Goal: Task Accomplishment & Management: Use online tool/utility

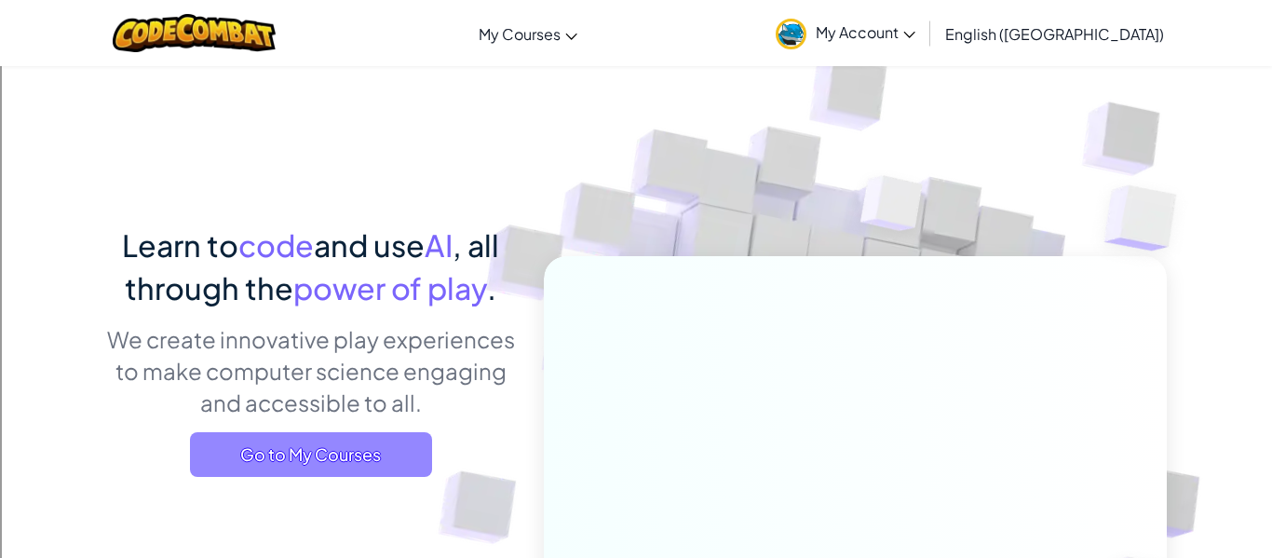
click at [371, 460] on span "Go to My Courses" at bounding box center [311, 454] width 242 height 45
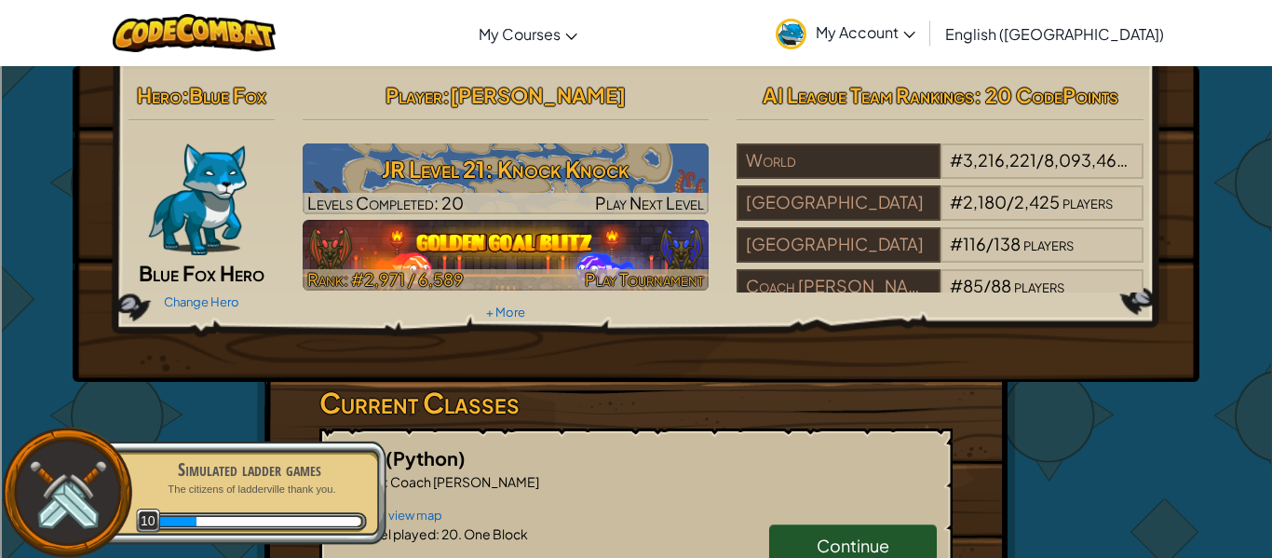
click at [642, 253] on img at bounding box center [506, 255] width 407 height 71
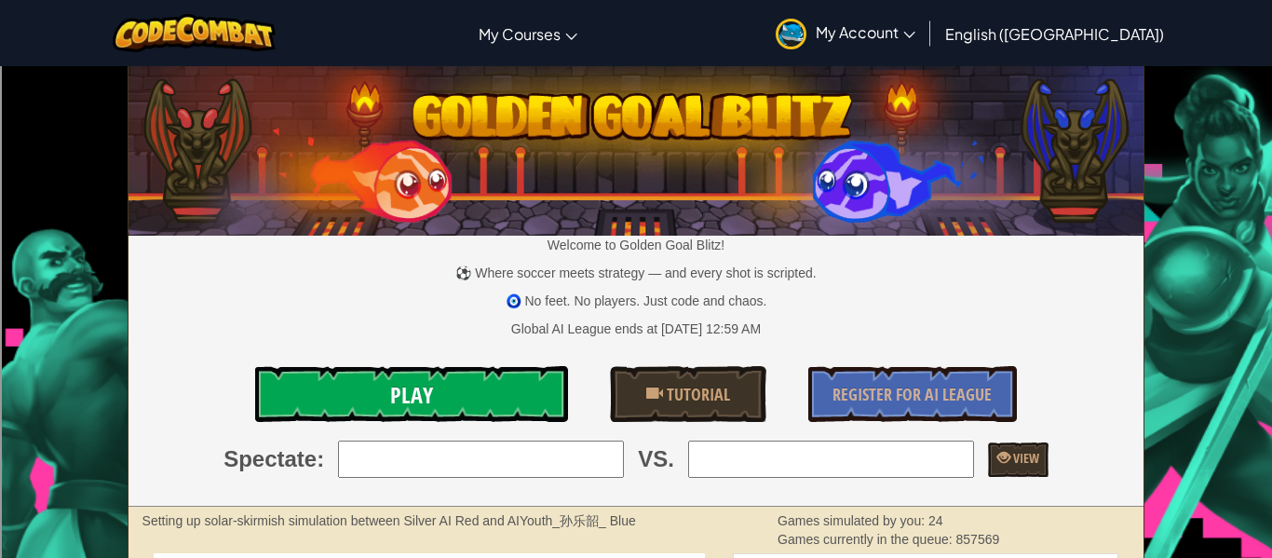
click at [466, 411] on link "Play" at bounding box center [411, 394] width 313 height 56
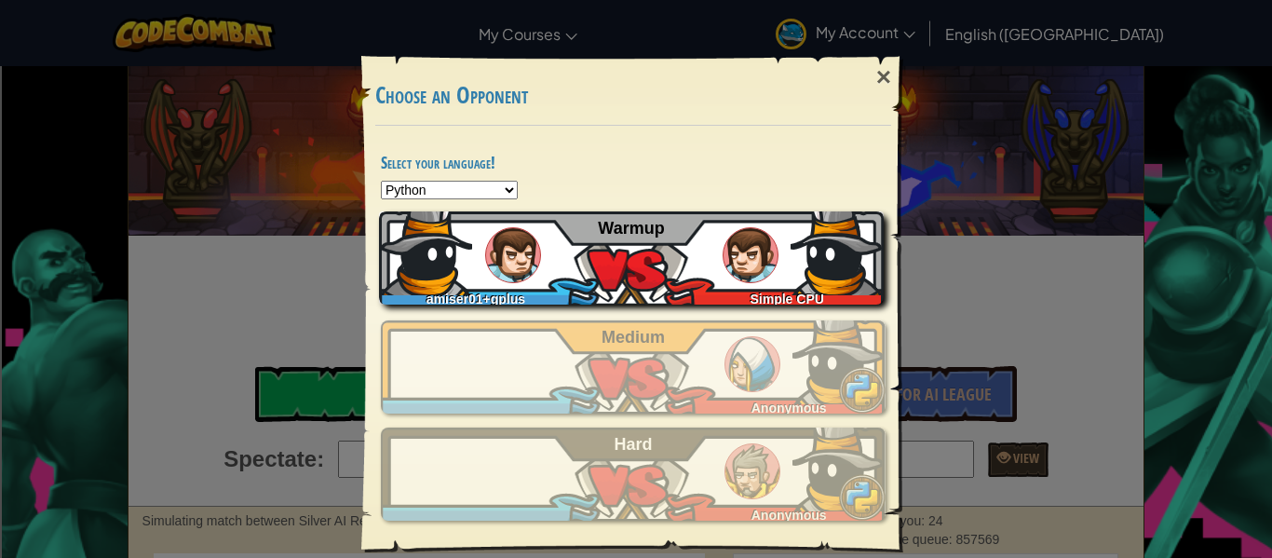
click at [708, 235] on div "amiser01+gplus Simple CPU Warmup" at bounding box center [631, 257] width 505 height 93
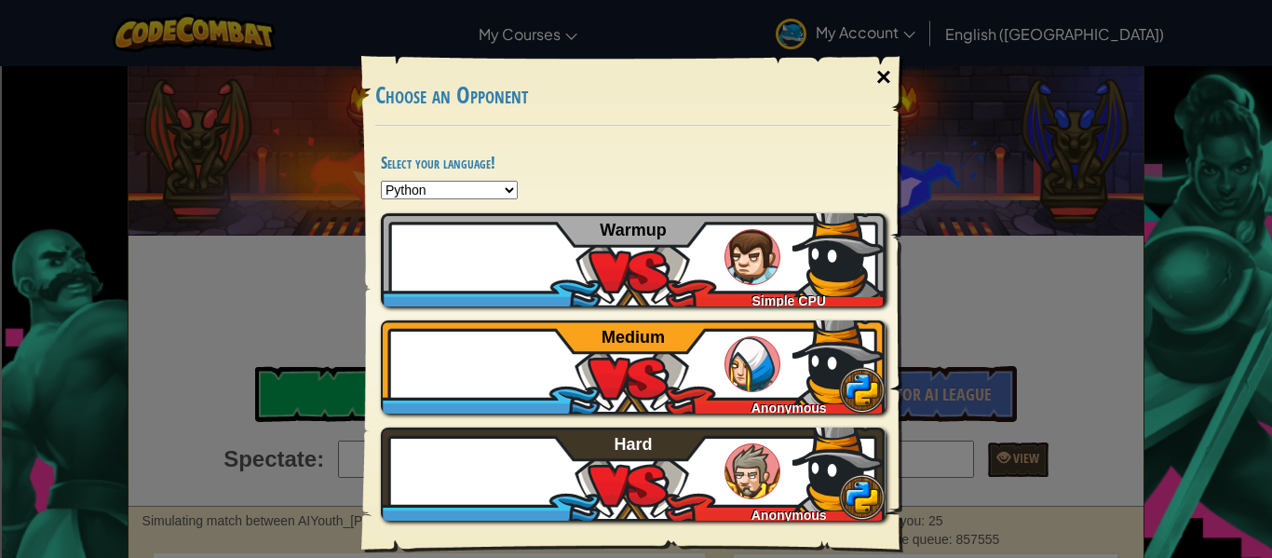
click at [890, 81] on div "×" at bounding box center [883, 77] width 43 height 54
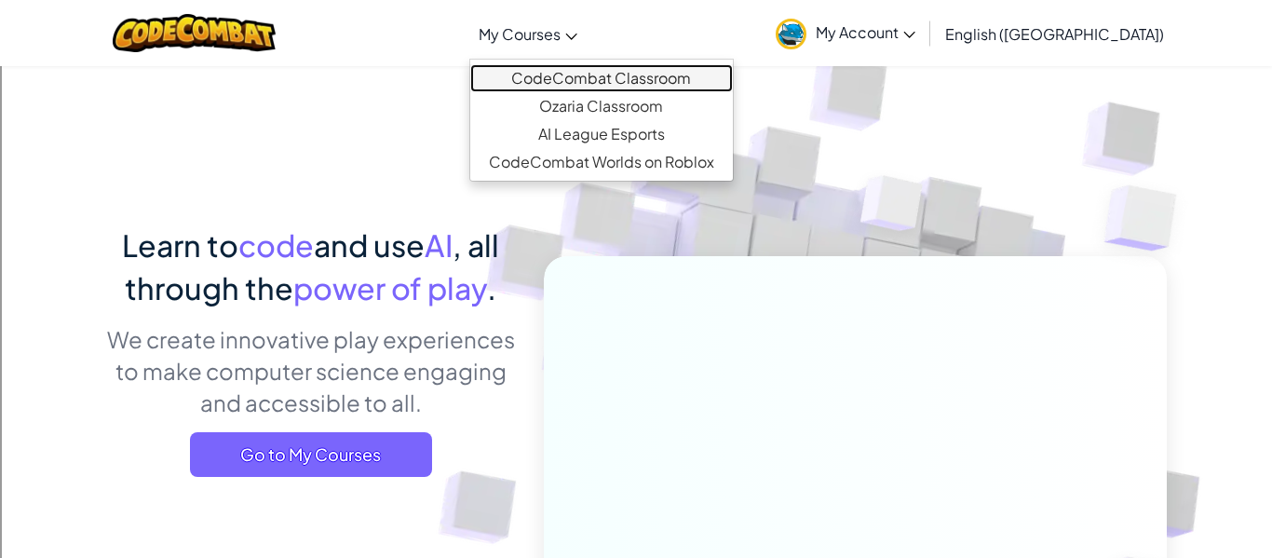
click at [630, 77] on link "CodeCombat Classroom" at bounding box center [601, 78] width 263 height 28
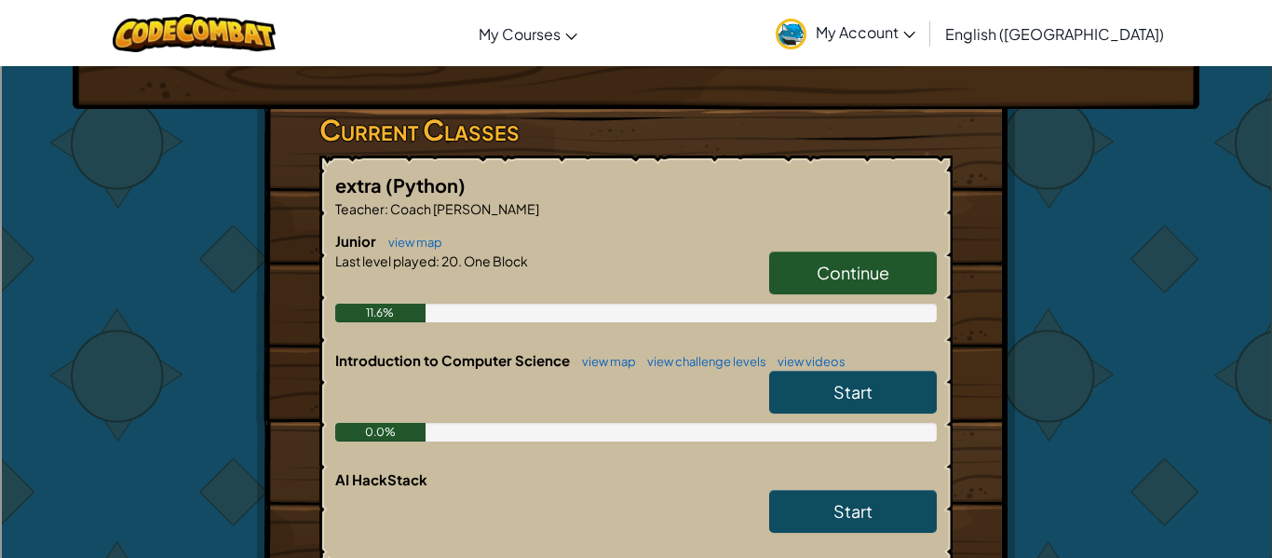
scroll to position [275, 0]
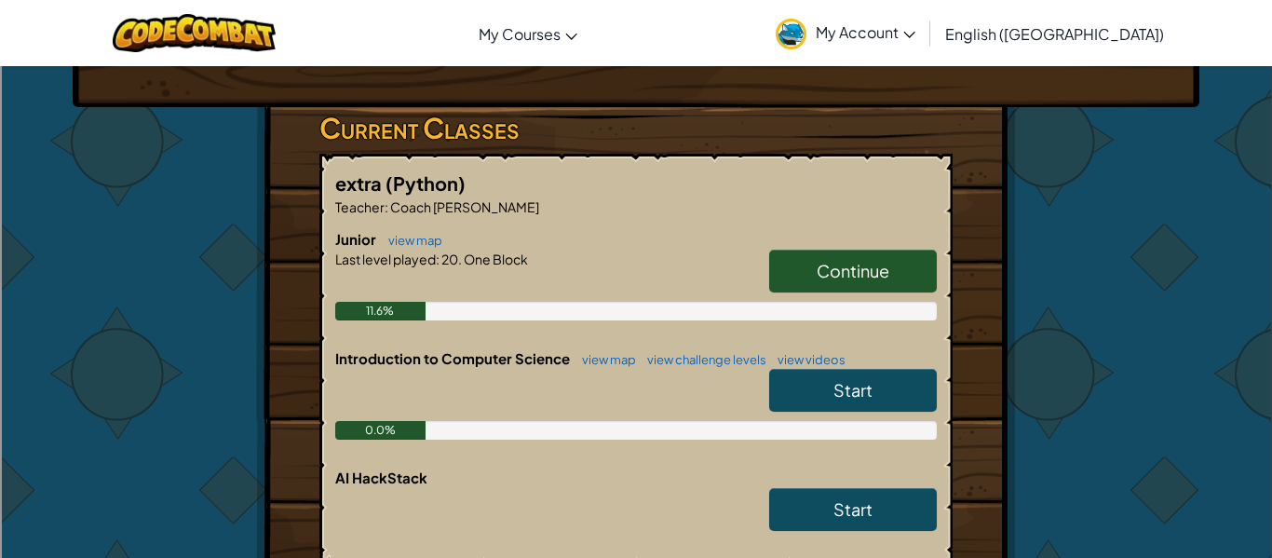
click at [846, 274] on span "Continue" at bounding box center [853, 270] width 73 height 21
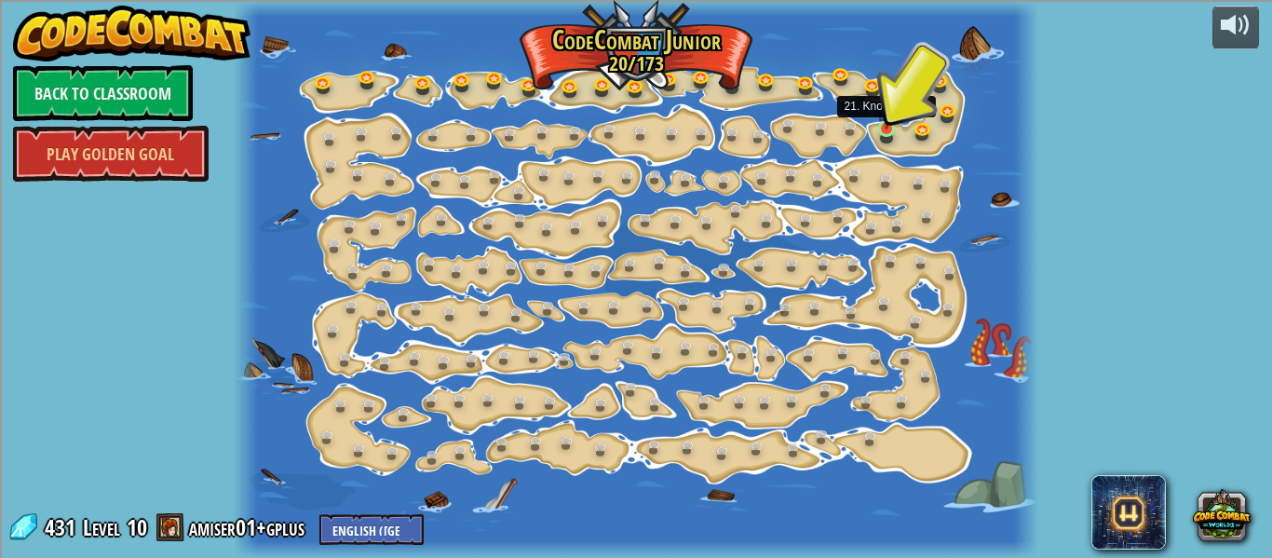
click at [885, 122] on img at bounding box center [886, 108] width 18 height 41
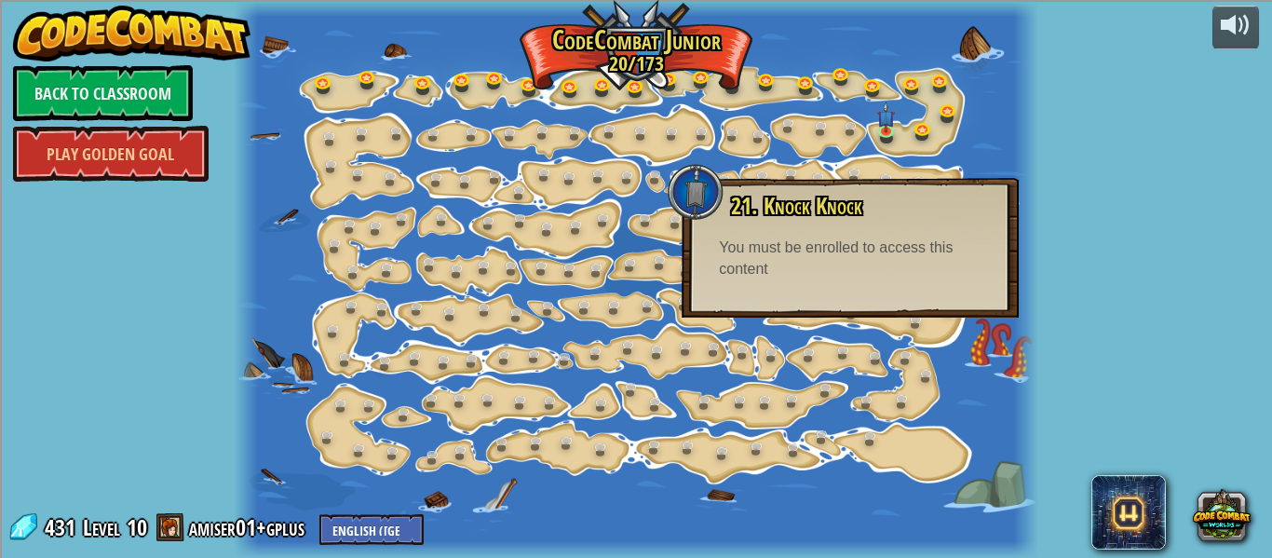
click at [799, 276] on div "You must be enrolled to access this content" at bounding box center [850, 258] width 263 height 43
click at [888, 121] on img at bounding box center [886, 108] width 18 height 41
click at [804, 271] on div "You must be enrolled to access this content" at bounding box center [850, 258] width 263 height 43
click at [351, 515] on select "English ([GEOGRAPHIC_DATA]) English ([GEOGRAPHIC_DATA]) 简体中文 繁體中文 русский españ…" at bounding box center [371, 529] width 104 height 31
click at [147, 292] on div "powered by Back to Classroom Play Golden Goal 15. Step Change Change step argum…" at bounding box center [636, 279] width 1272 height 558
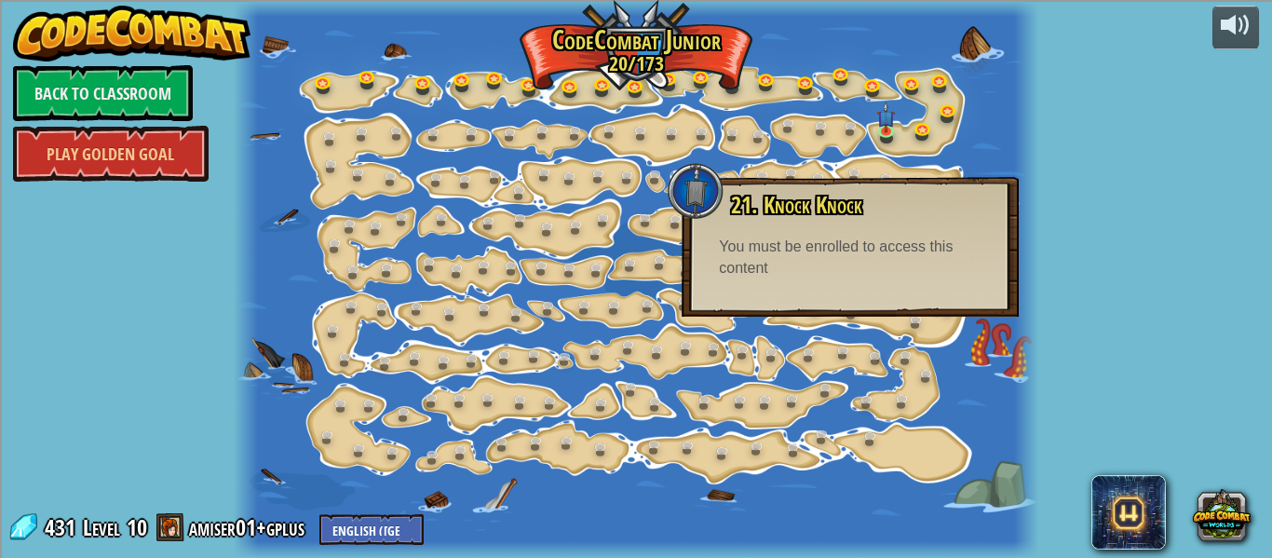
click at [690, 185] on div at bounding box center [696, 191] width 56 height 56
click at [1068, 124] on div "powered by Back to Classroom Play Golden Goal 15. Step Change Change step argum…" at bounding box center [636, 279] width 1272 height 558
click at [888, 115] on img at bounding box center [886, 108] width 18 height 41
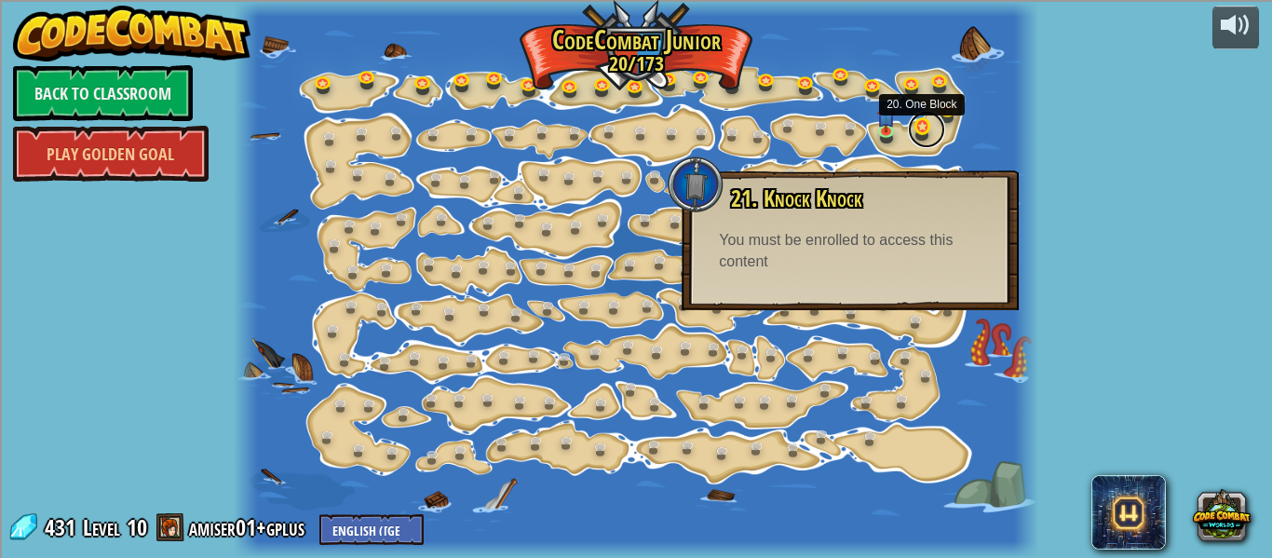
click at [921, 128] on link at bounding box center [926, 129] width 37 height 37
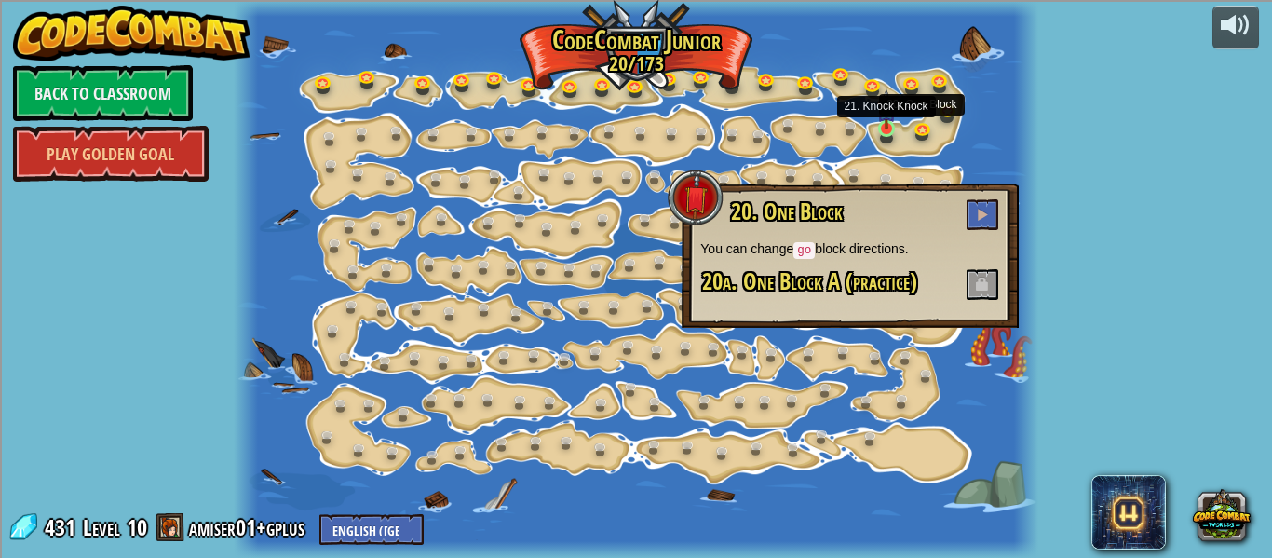
click at [893, 128] on img at bounding box center [886, 108] width 18 height 41
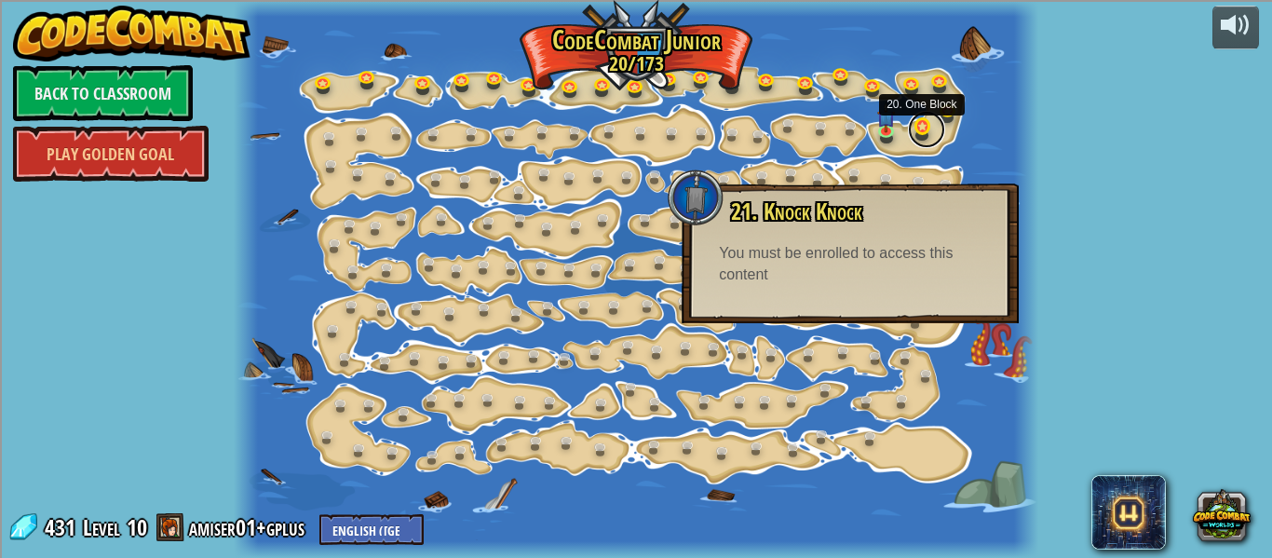
click at [913, 128] on link at bounding box center [926, 129] width 37 height 37
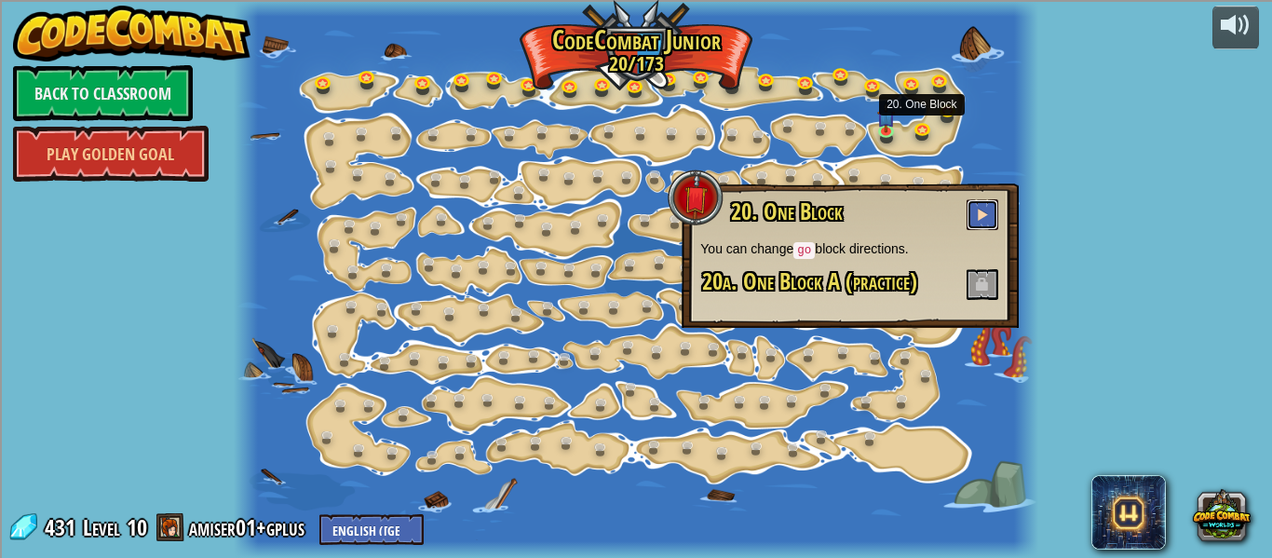
click at [974, 218] on button at bounding box center [982, 214] width 32 height 31
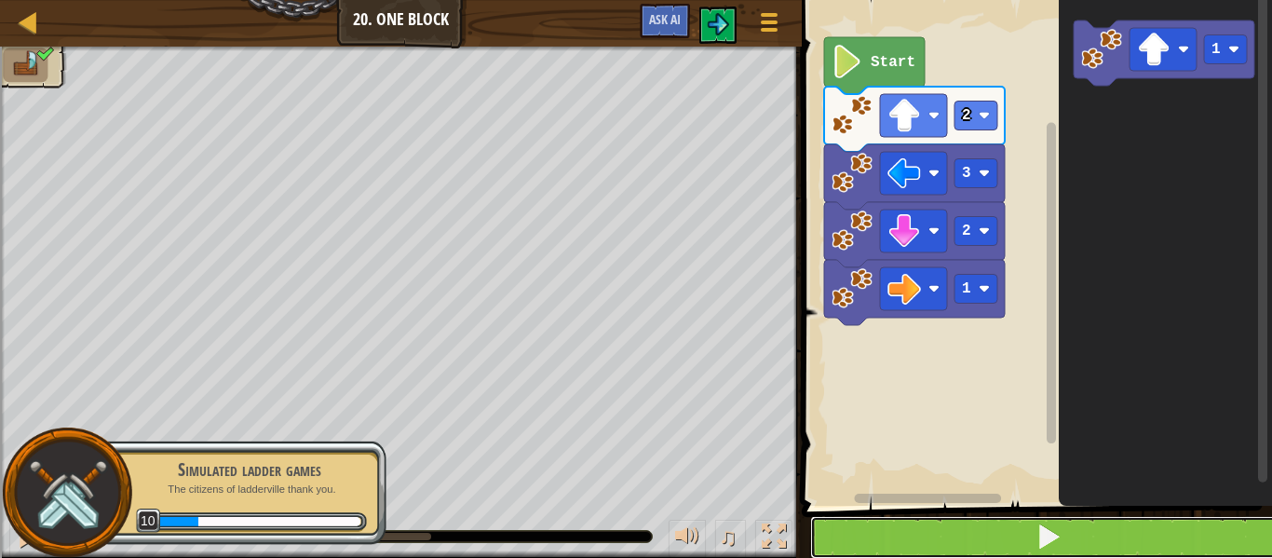
click at [874, 528] on button at bounding box center [1048, 537] width 476 height 43
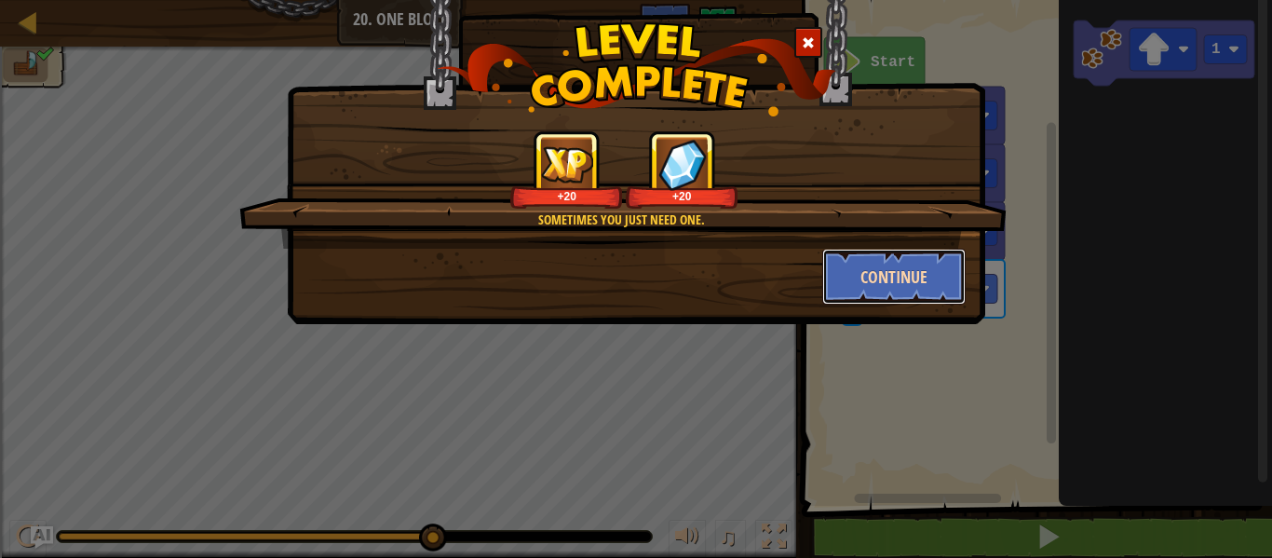
click at [863, 284] on button "Continue" at bounding box center [894, 277] width 144 height 56
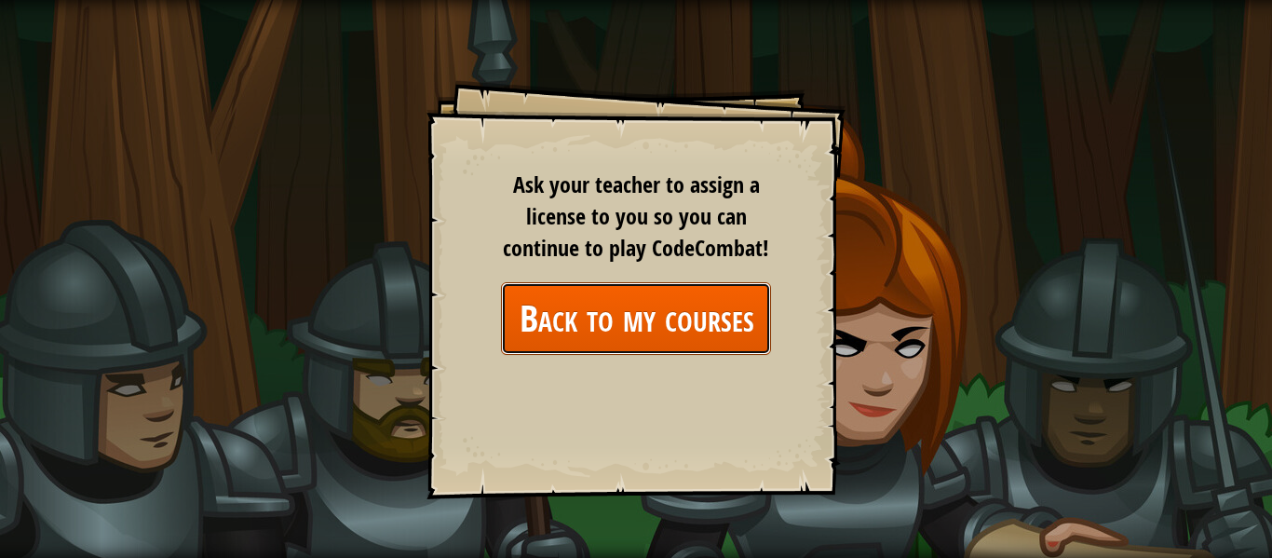
click at [686, 347] on link "Back to my courses" at bounding box center [636, 318] width 270 height 72
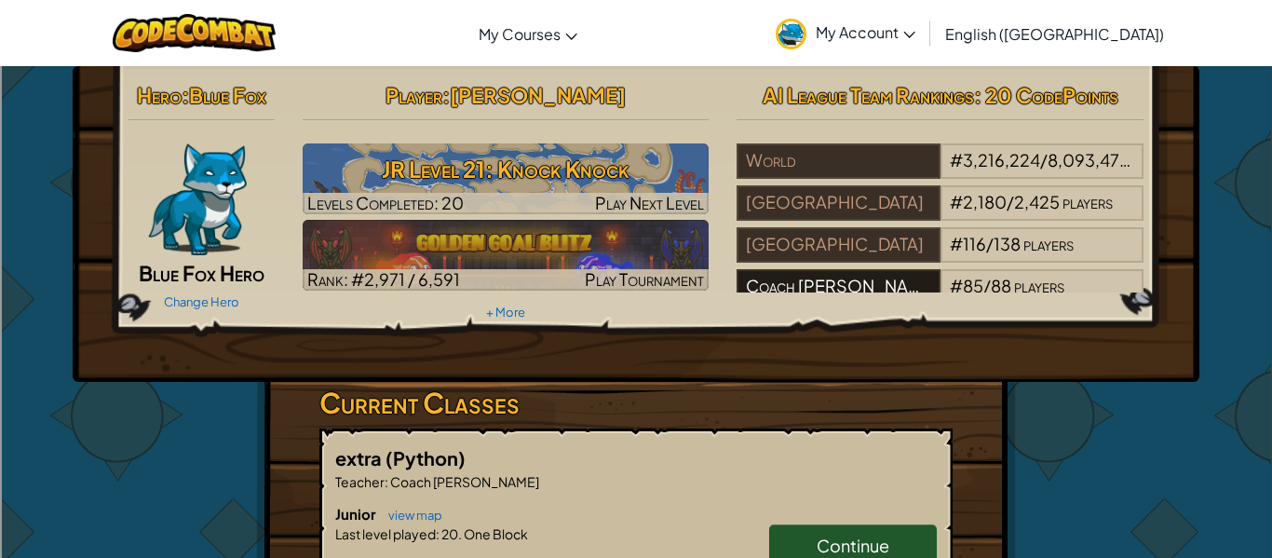
scroll to position [19, 0]
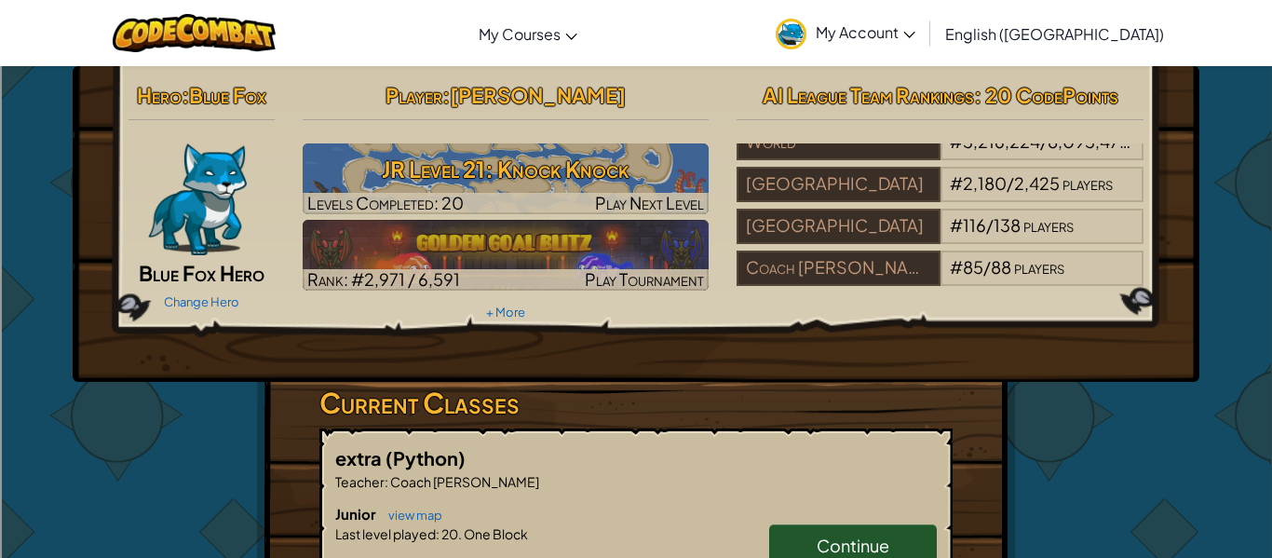
click at [856, 543] on span "Continue" at bounding box center [853, 544] width 73 height 21
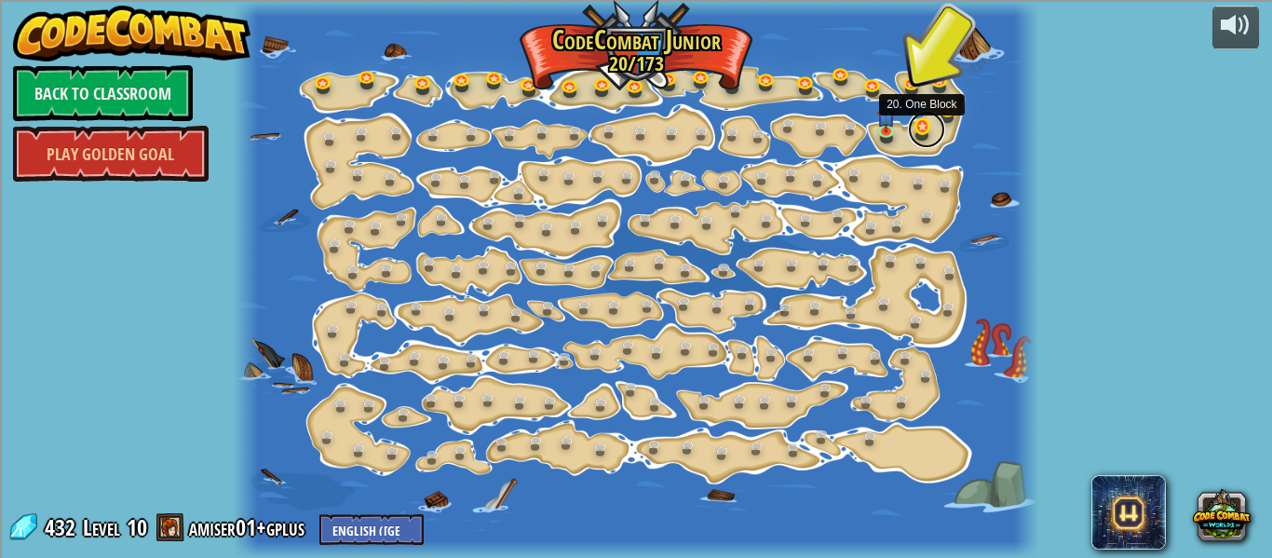
click at [920, 131] on link at bounding box center [926, 129] width 37 height 37
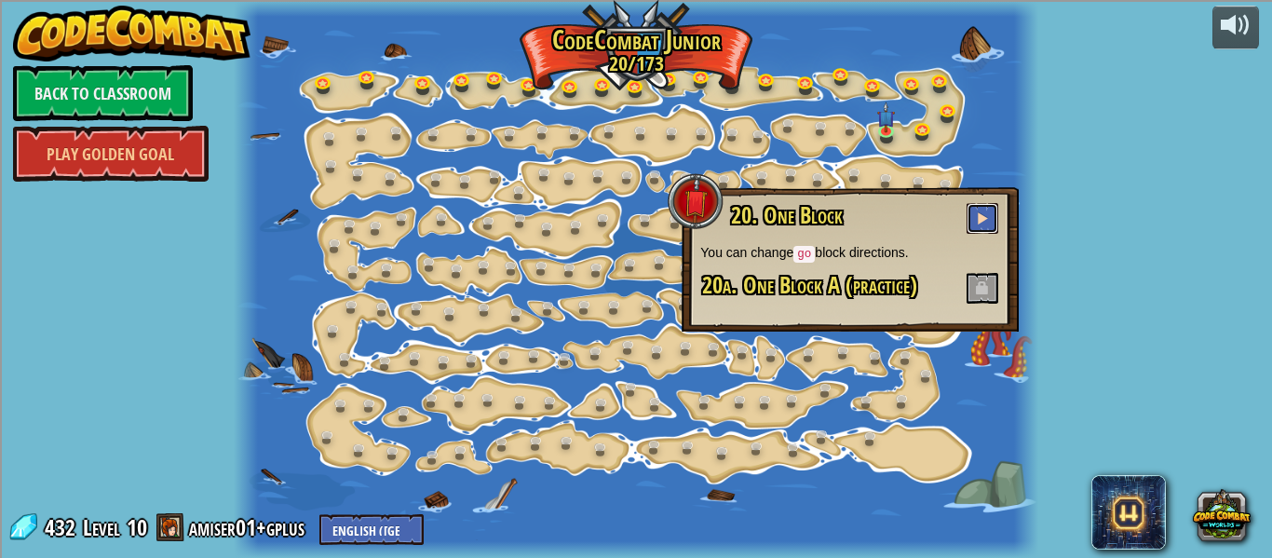
click at [971, 217] on button at bounding box center [982, 218] width 32 height 31
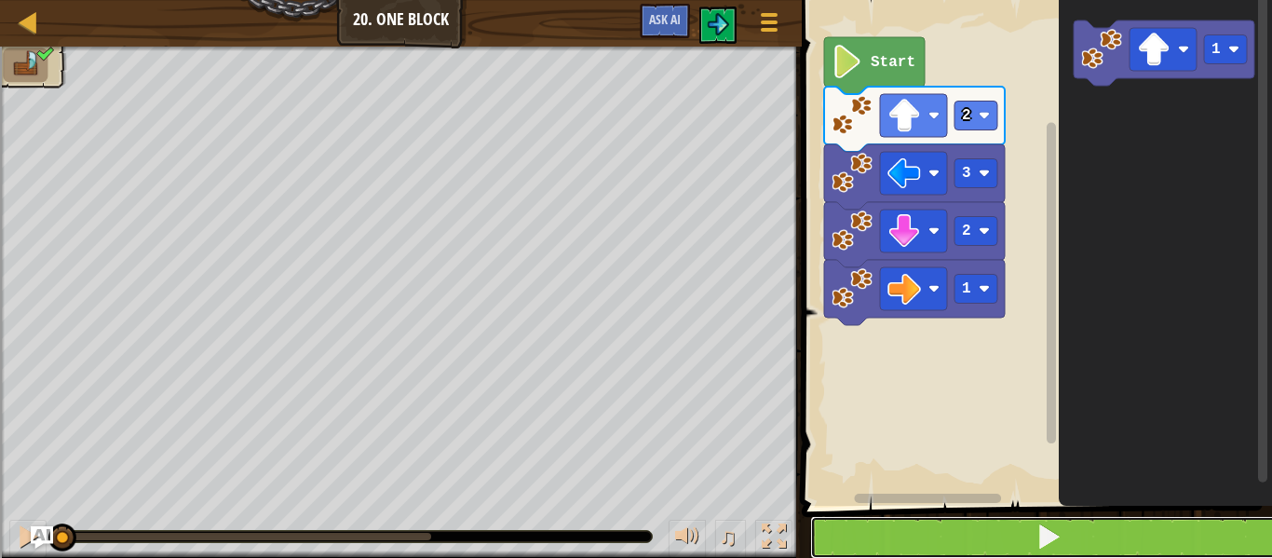
click at [872, 524] on button at bounding box center [1048, 537] width 476 height 43
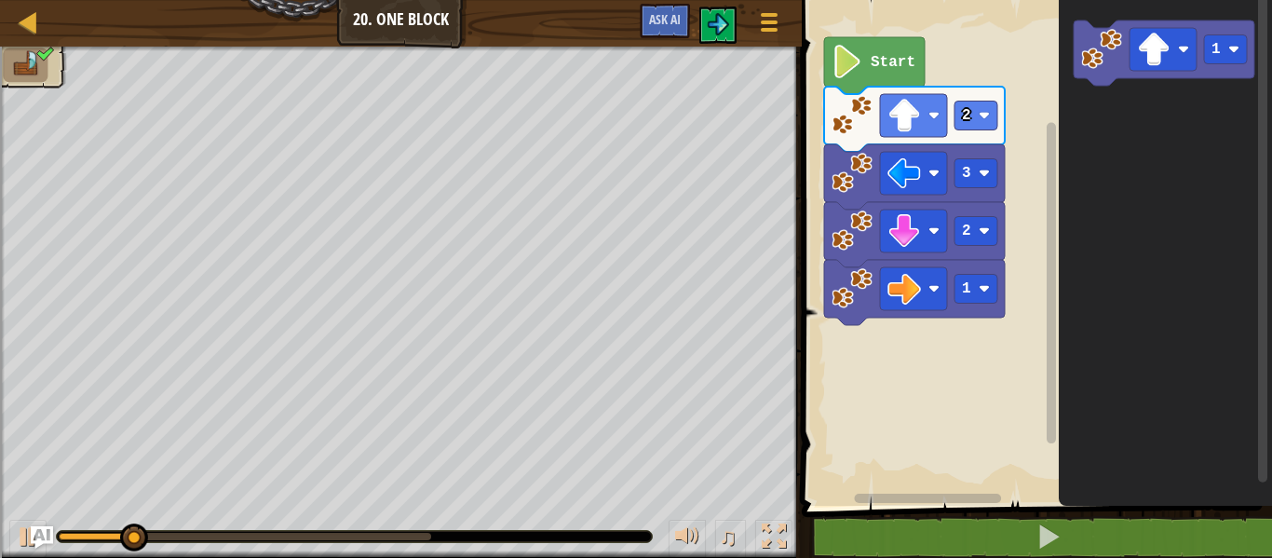
click at [885, 476] on rect "Blockly Workspace" at bounding box center [1034, 248] width 476 height 515
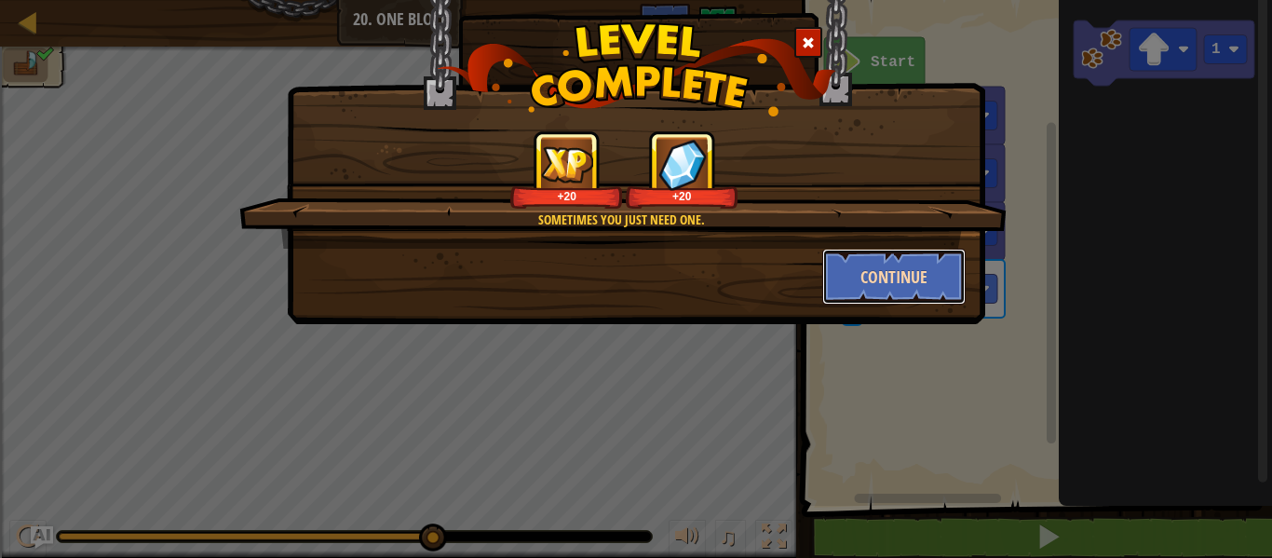
click at [867, 268] on button "Continue" at bounding box center [894, 277] width 144 height 56
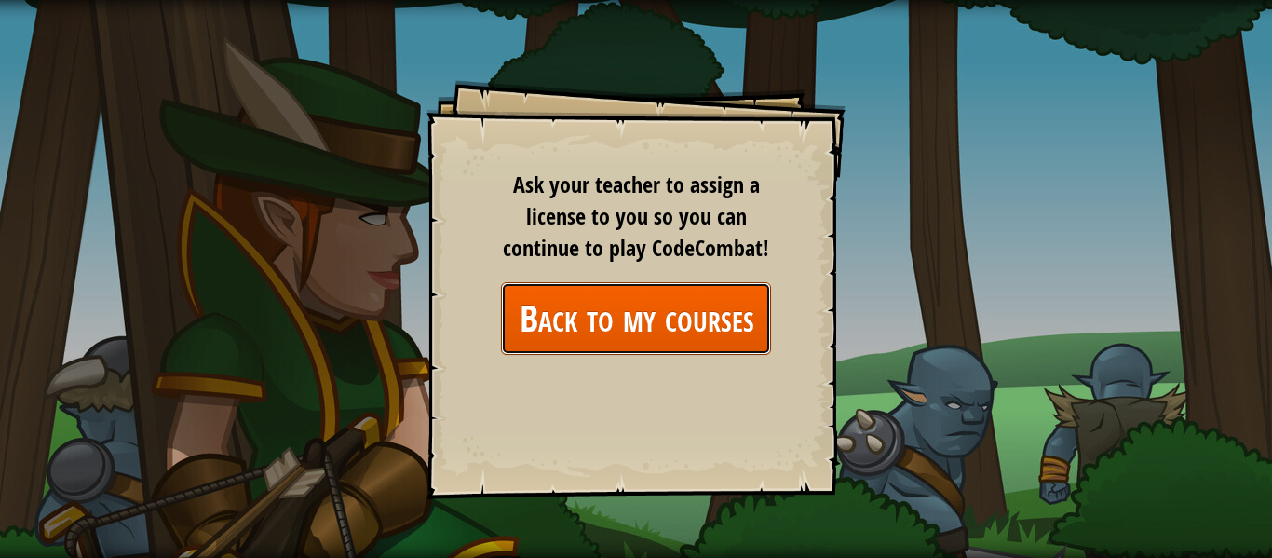
click at [737, 307] on link "Back to my courses" at bounding box center [636, 318] width 270 height 72
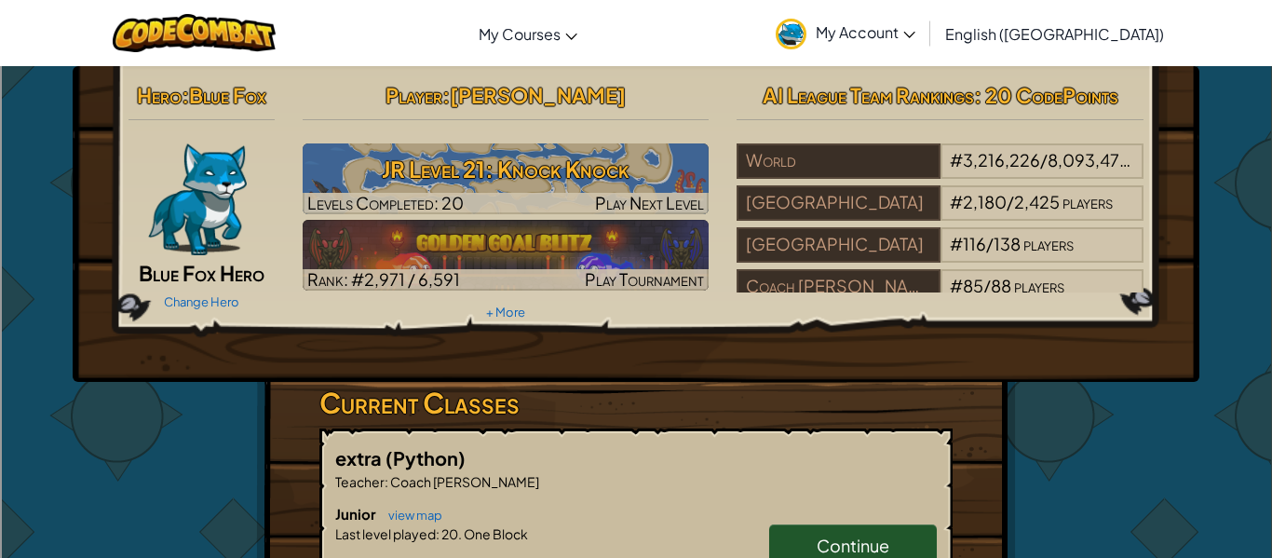
click at [804, 526] on link "Continue" at bounding box center [853, 545] width 168 height 43
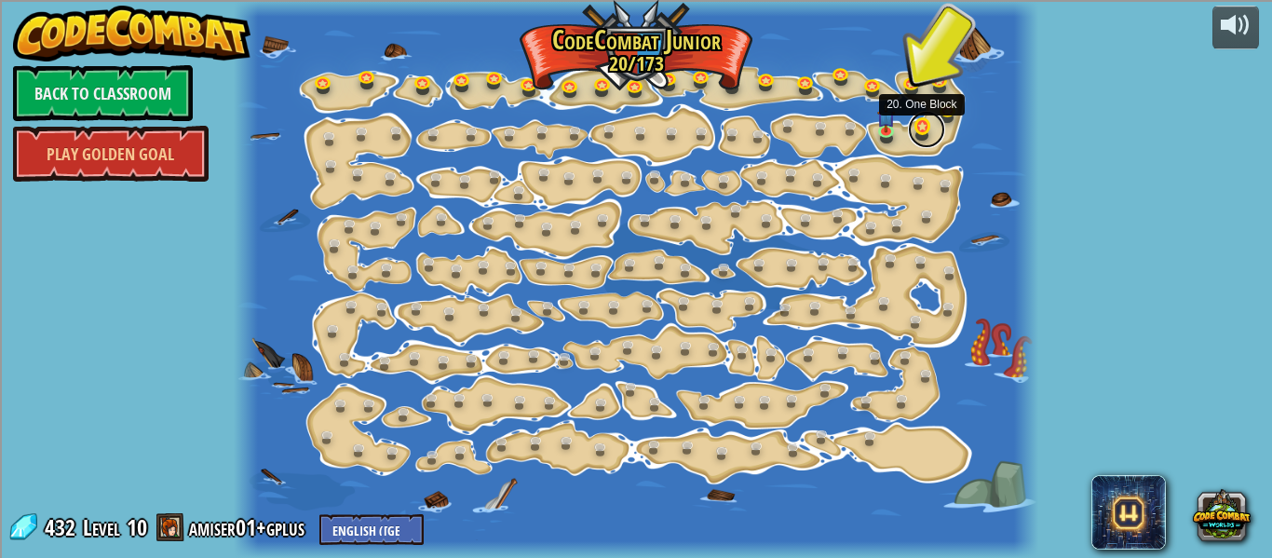
click at [920, 133] on link at bounding box center [926, 129] width 37 height 37
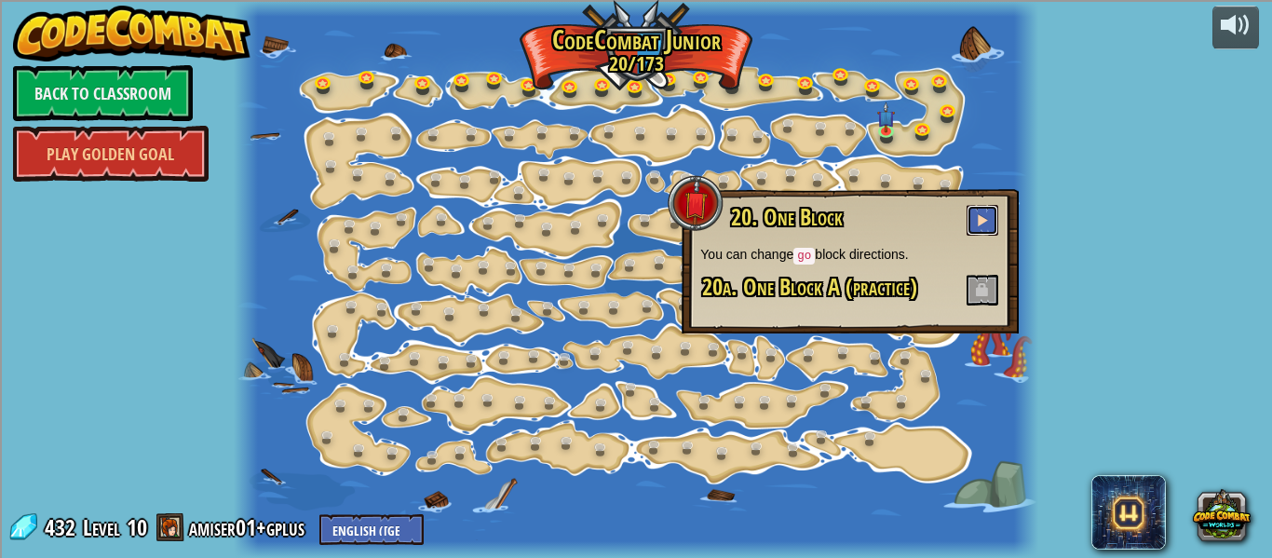
click at [977, 208] on button at bounding box center [982, 220] width 32 height 31
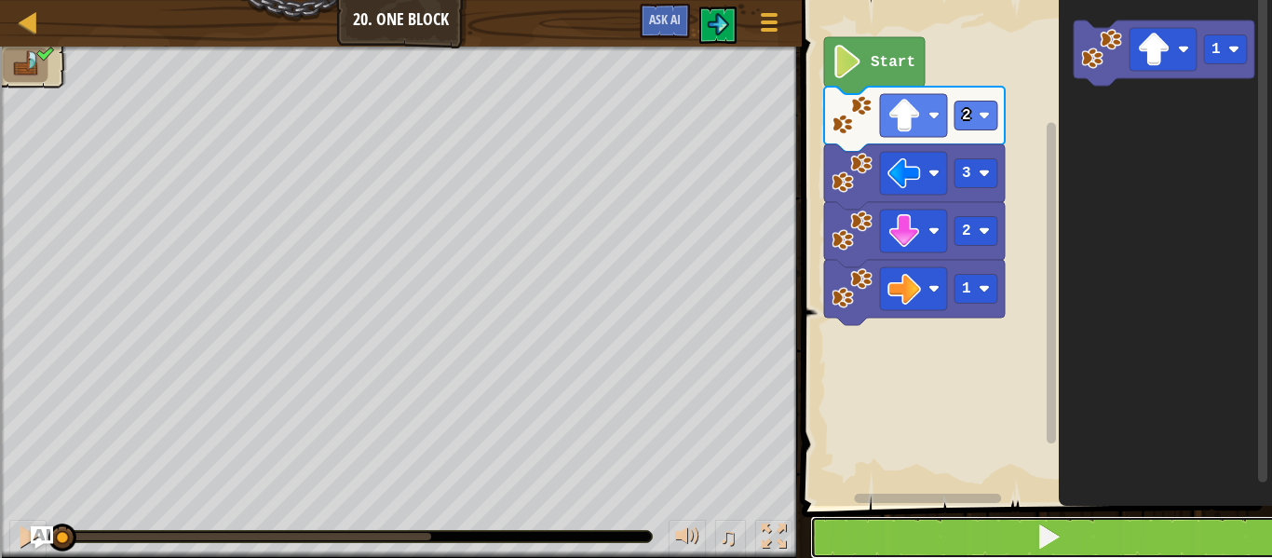
click at [906, 526] on button at bounding box center [1048, 537] width 476 height 43
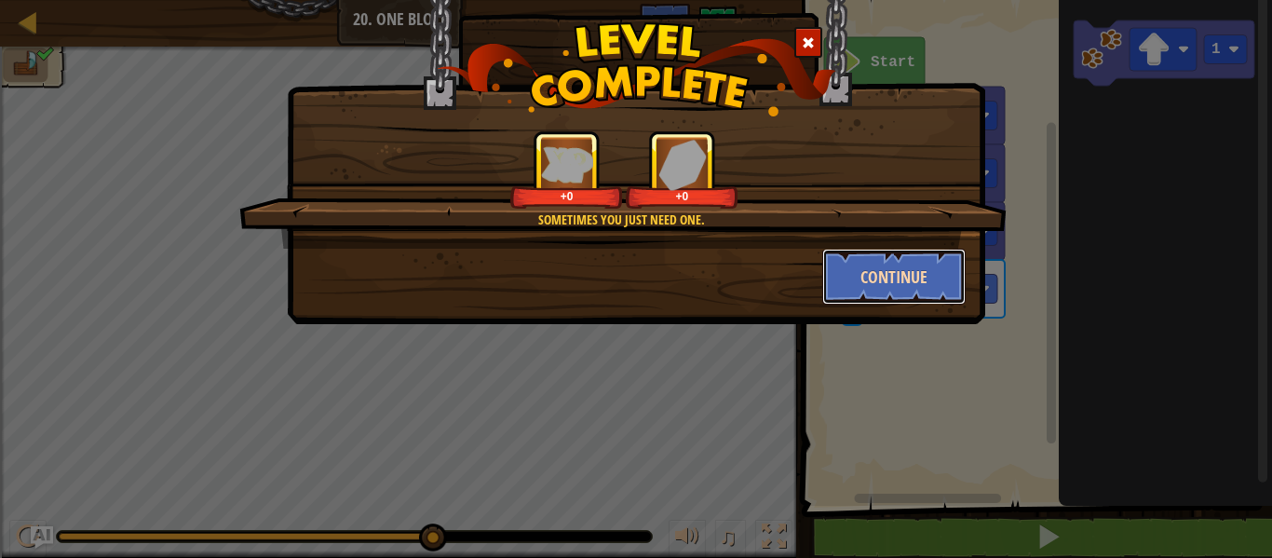
click at [854, 258] on button "Continue" at bounding box center [894, 277] width 144 height 56
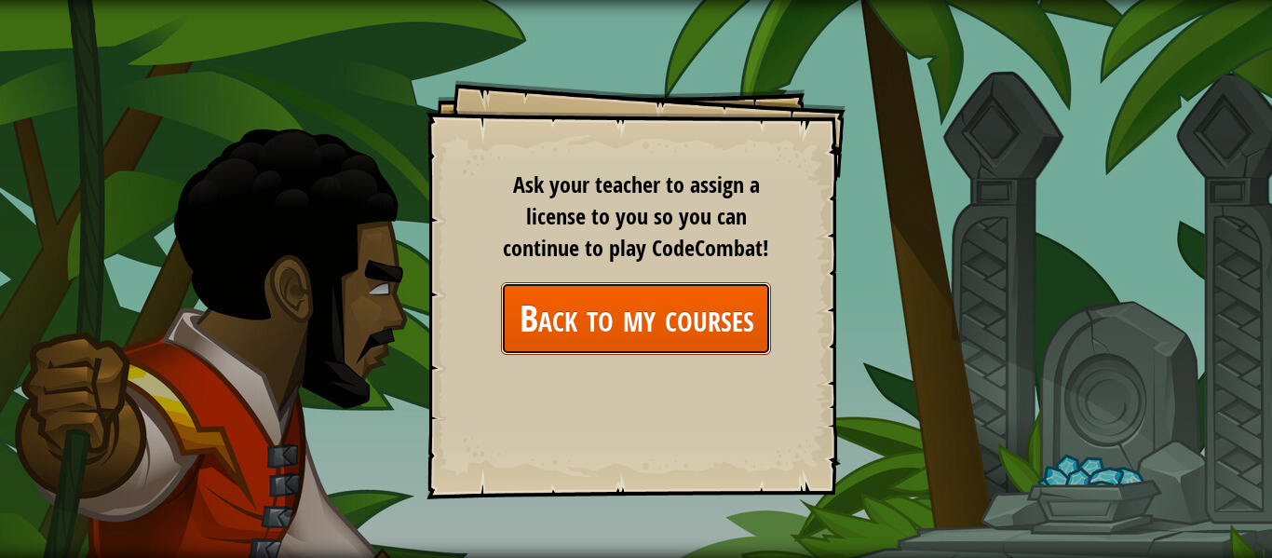
click at [662, 318] on link "Back to my courses" at bounding box center [636, 318] width 270 height 72
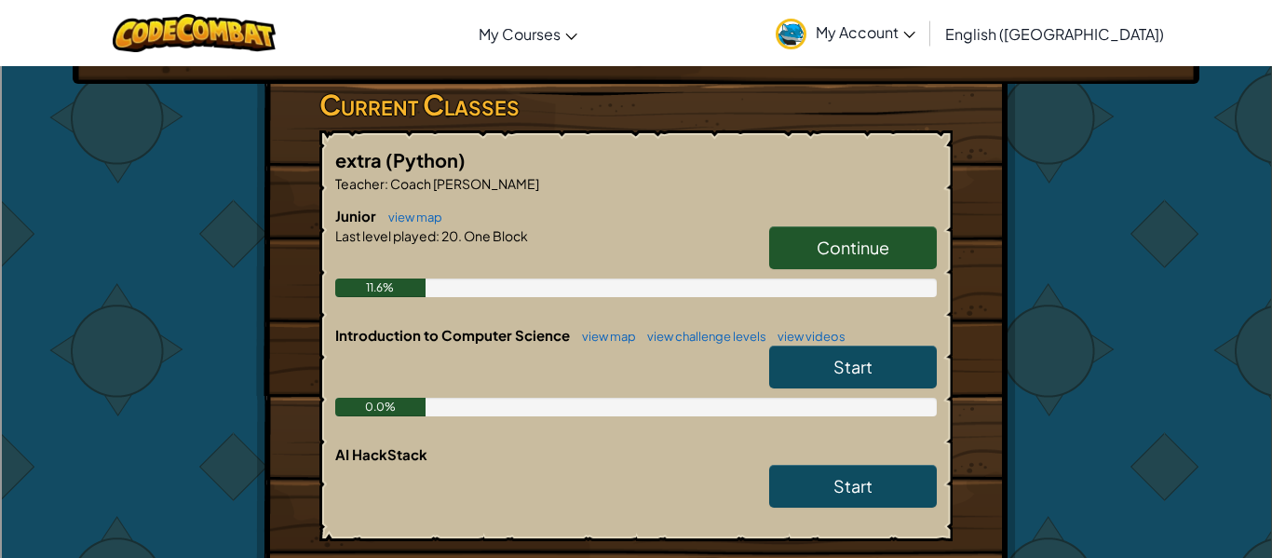
scroll to position [302, 0]
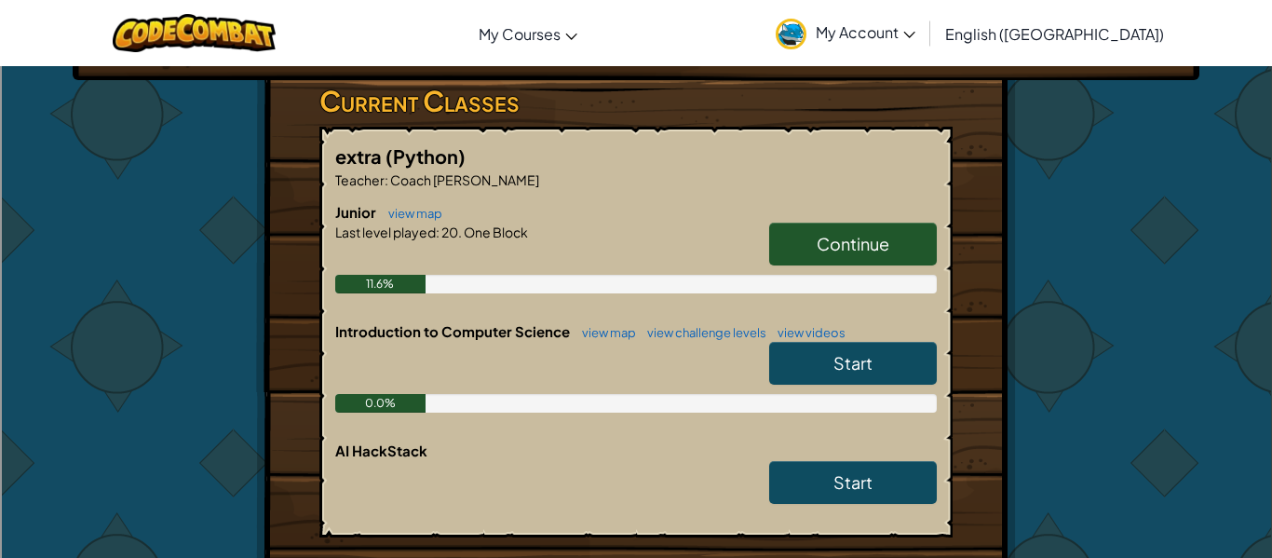
click at [827, 231] on link "Continue" at bounding box center [853, 244] width 168 height 43
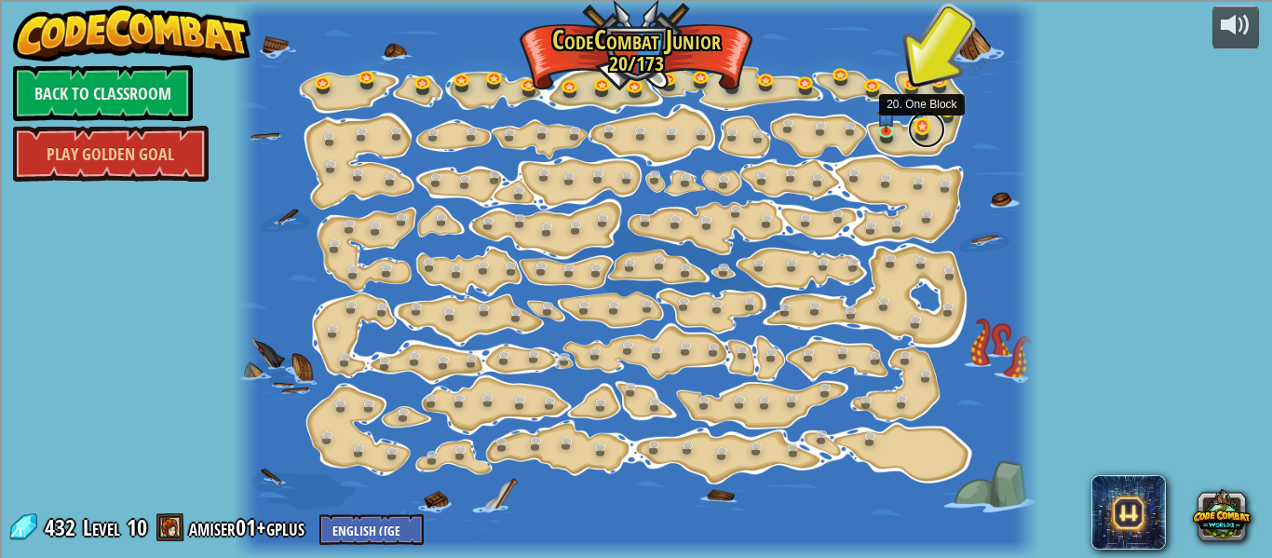
click at [923, 135] on link at bounding box center [926, 129] width 37 height 37
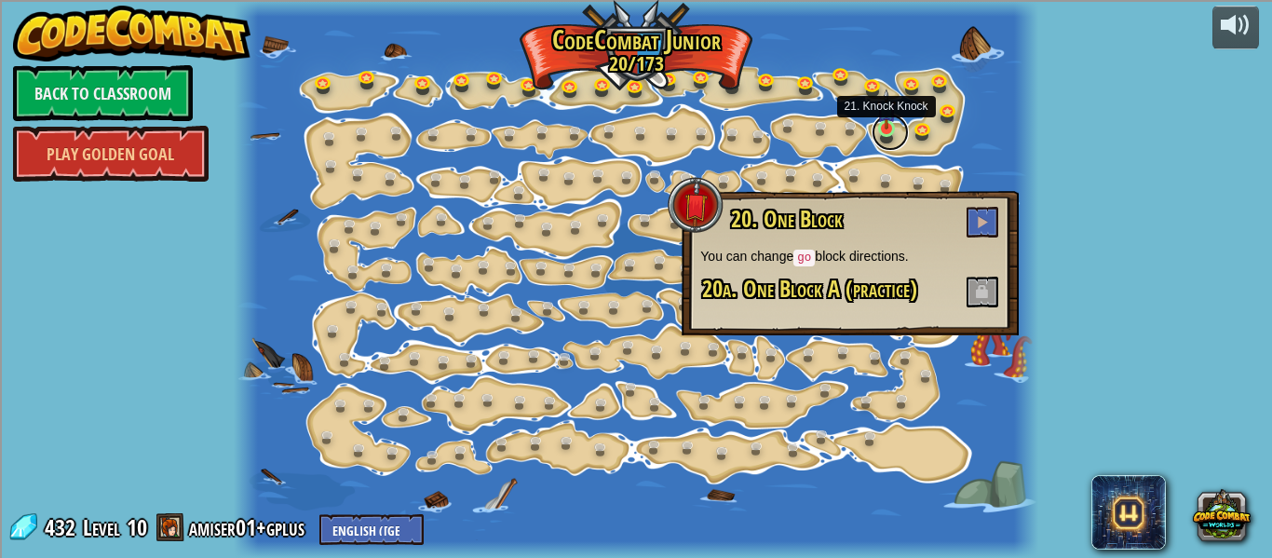
click at [885, 131] on link at bounding box center [890, 132] width 37 height 37
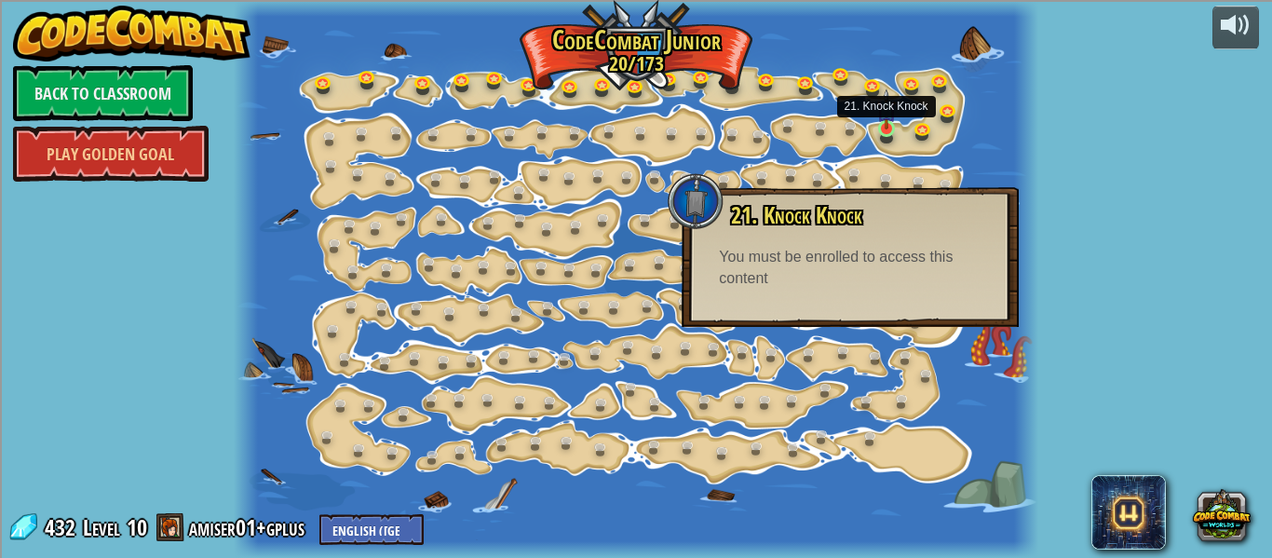
click at [886, 128] on img at bounding box center [886, 108] width 18 height 41
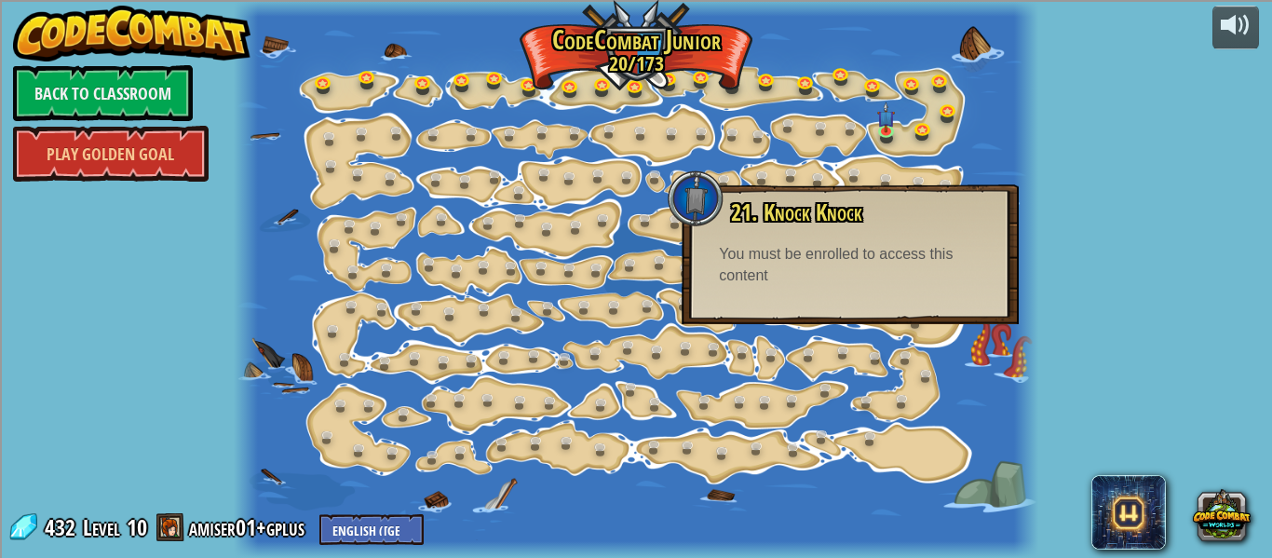
click at [839, 285] on div "You must be enrolled to access this content" at bounding box center [850, 265] width 263 height 43
click at [743, 209] on span "21. Knock Knock" at bounding box center [796, 212] width 131 height 32
click at [857, 288] on div "21. Knock Knock You can hit crates to break them open. You must be enrolled to …" at bounding box center [850, 254] width 337 height 140
click at [862, 358] on link at bounding box center [879, 360] width 37 height 37
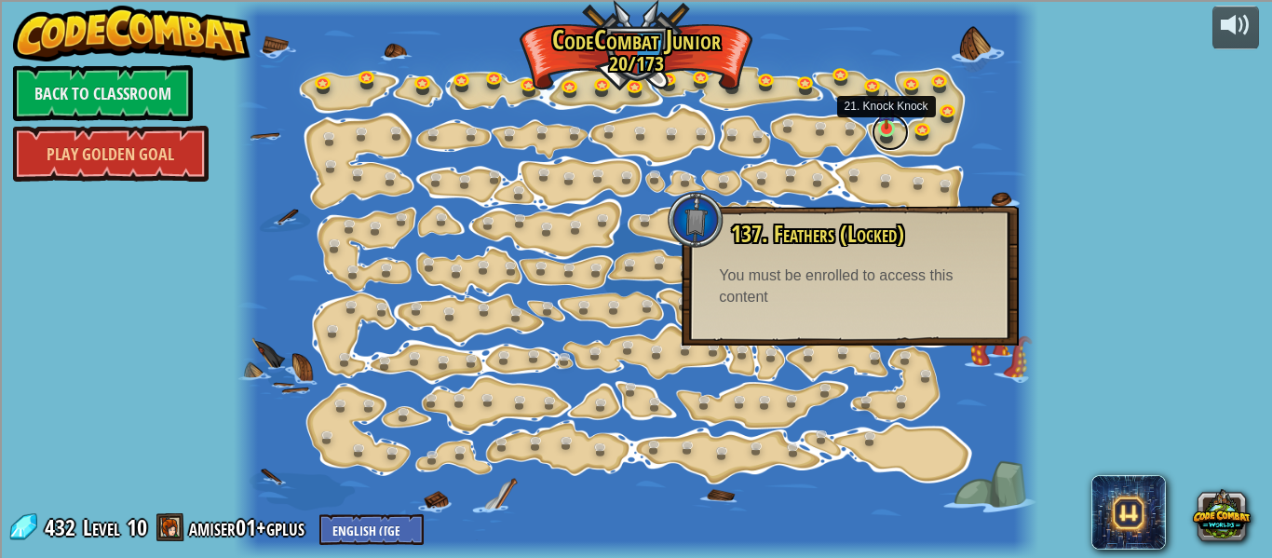
click at [880, 130] on link at bounding box center [890, 132] width 37 height 37
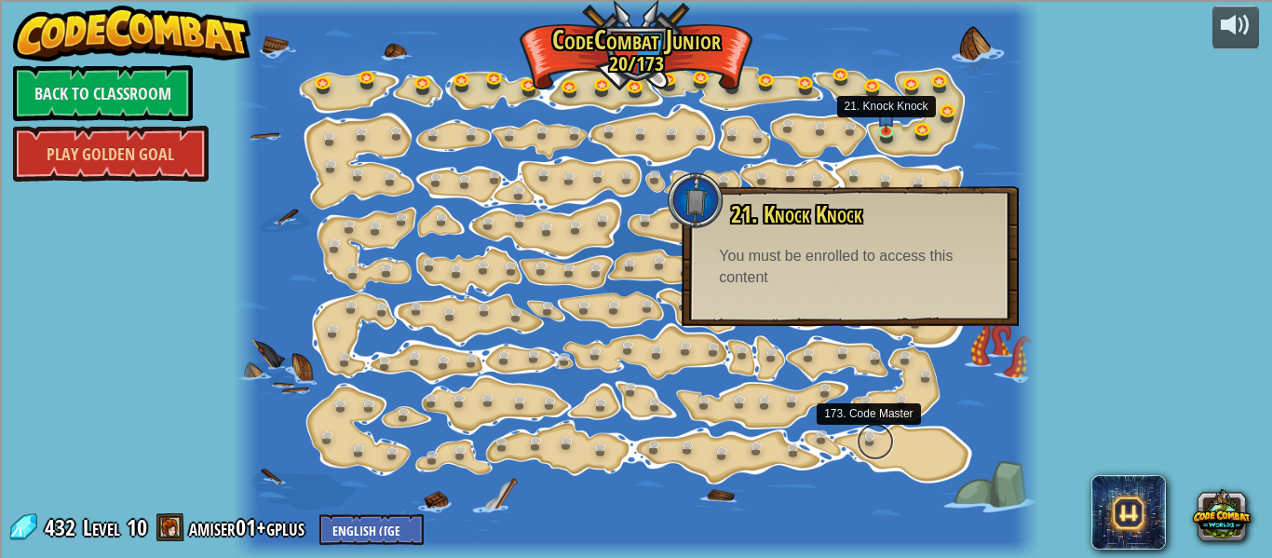
click at [871, 440] on link at bounding box center [875, 441] width 37 height 37
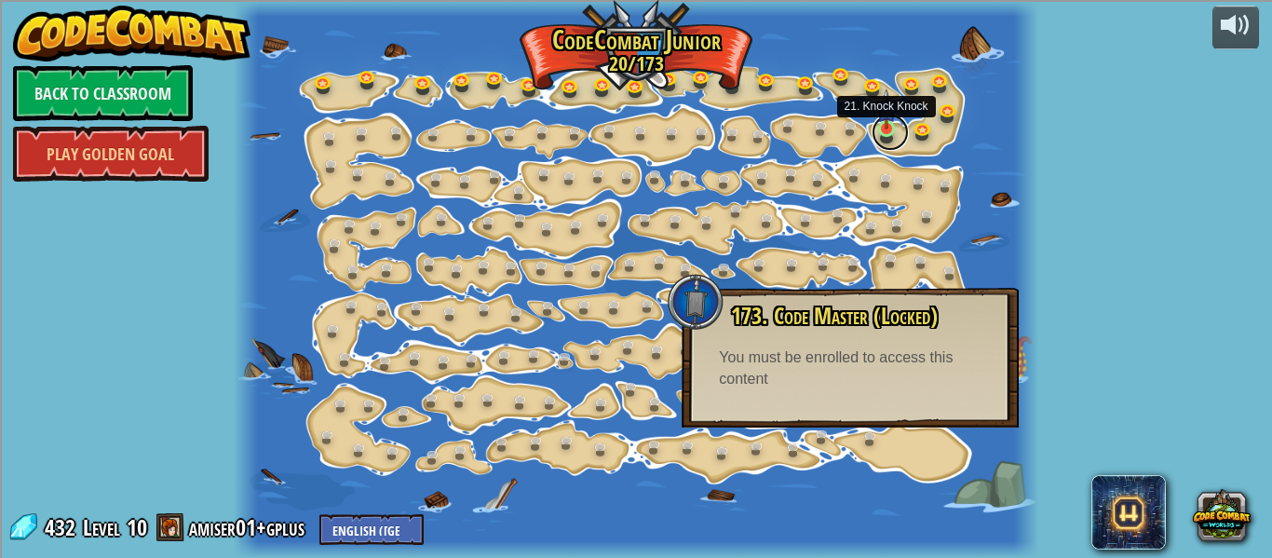
click at [883, 134] on link at bounding box center [890, 132] width 37 height 37
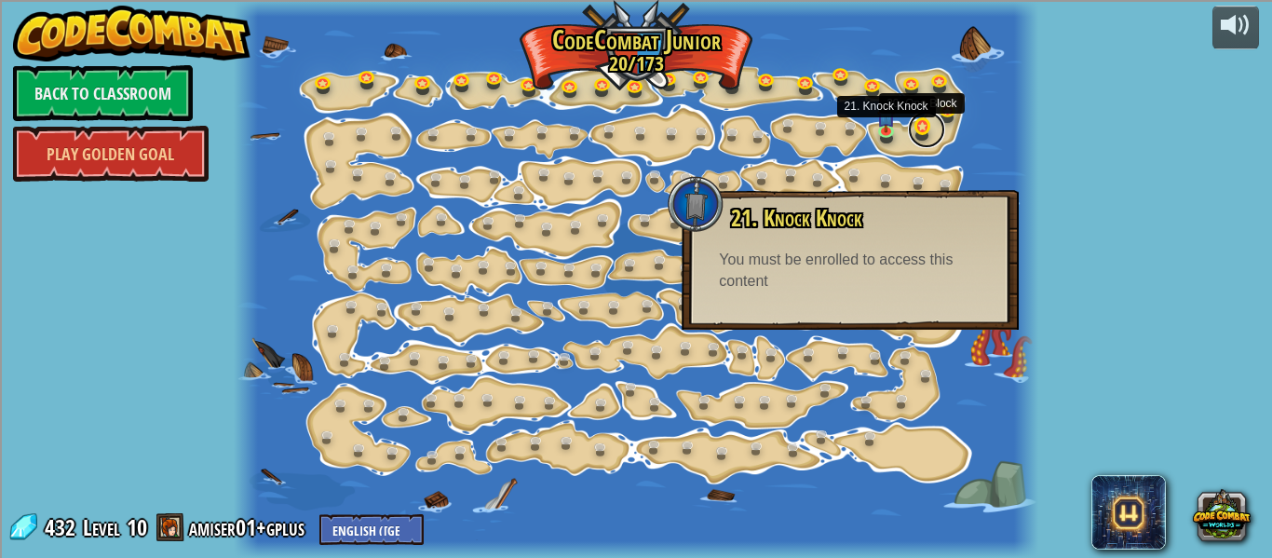
click at [926, 142] on link at bounding box center [926, 129] width 37 height 37
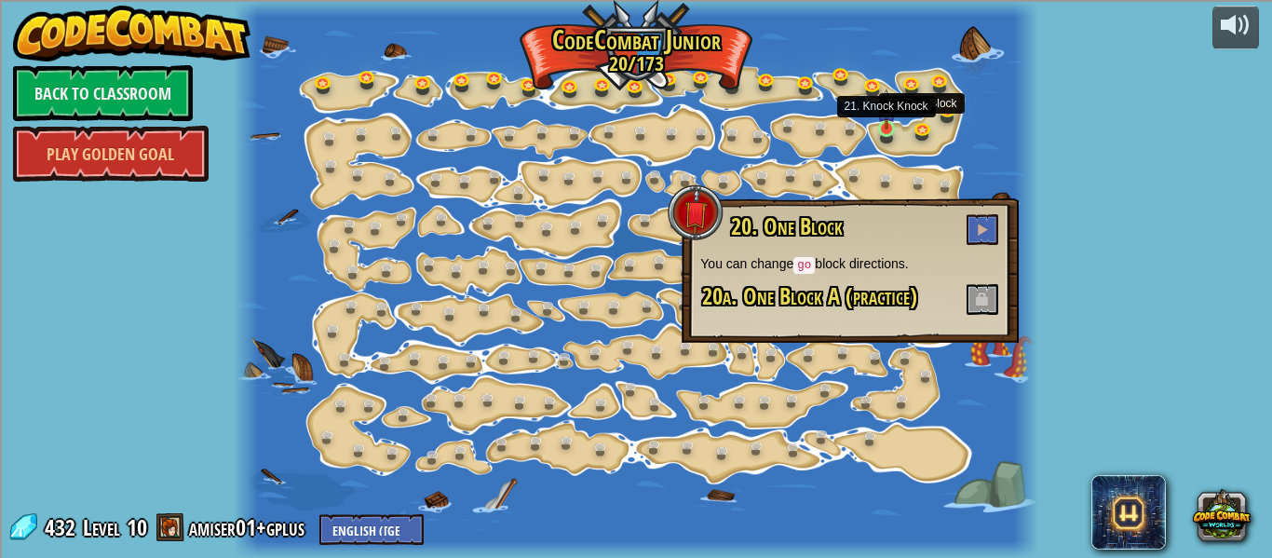
click at [882, 128] on img at bounding box center [886, 108] width 18 height 41
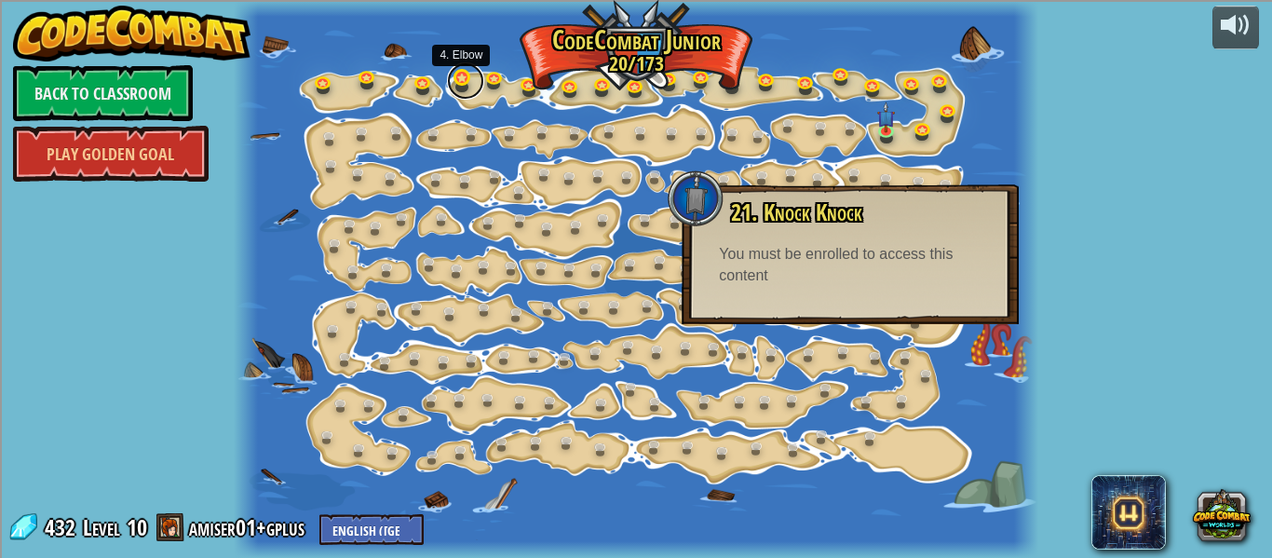
click at [469, 83] on link at bounding box center [465, 80] width 37 height 37
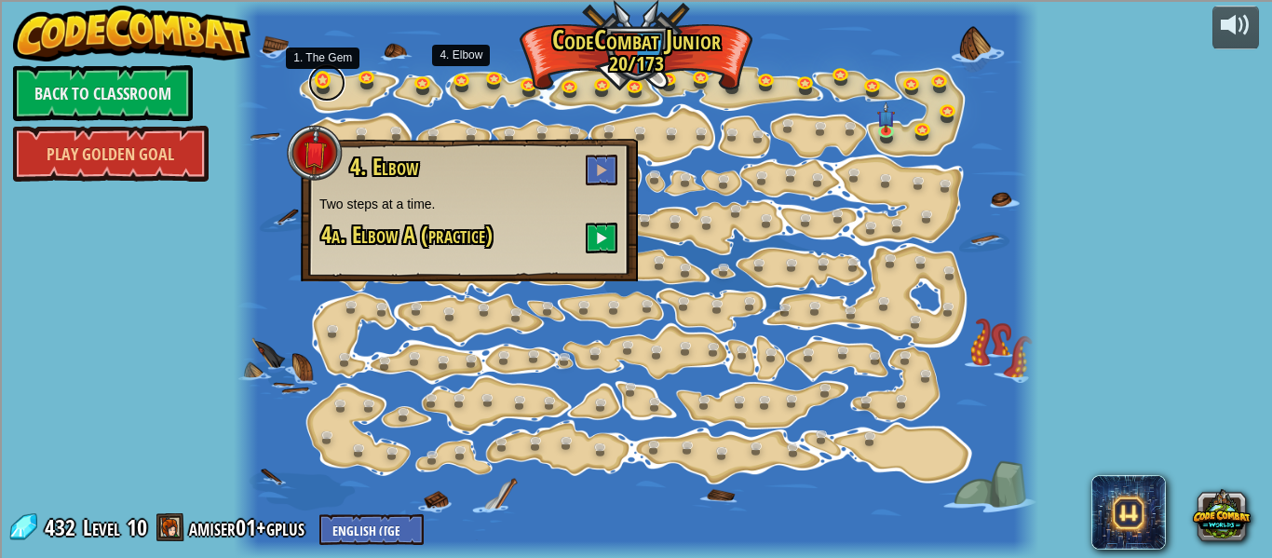
click at [318, 86] on link at bounding box center [326, 82] width 37 height 37
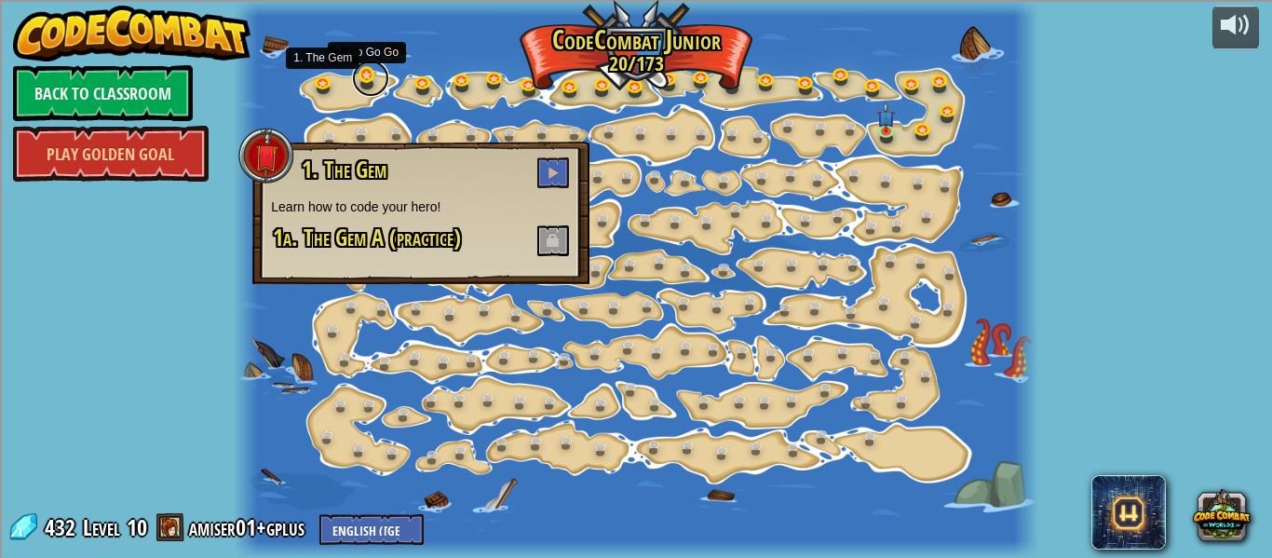
click at [369, 82] on link at bounding box center [370, 78] width 37 height 37
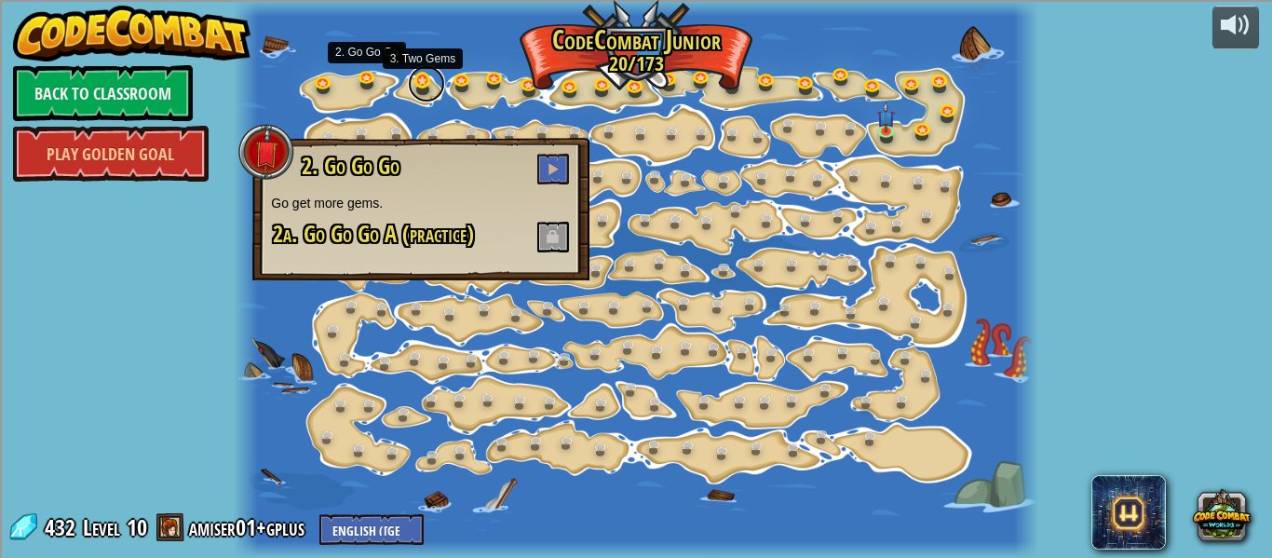
click at [421, 87] on link at bounding box center [426, 83] width 37 height 37
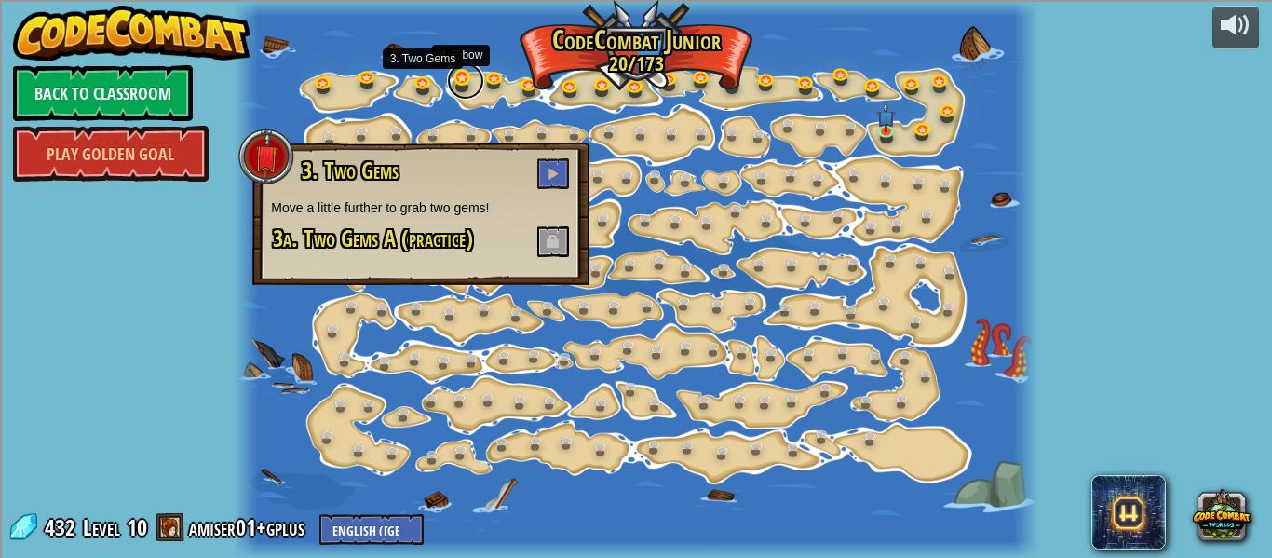
click at [472, 80] on link at bounding box center [465, 80] width 37 height 37
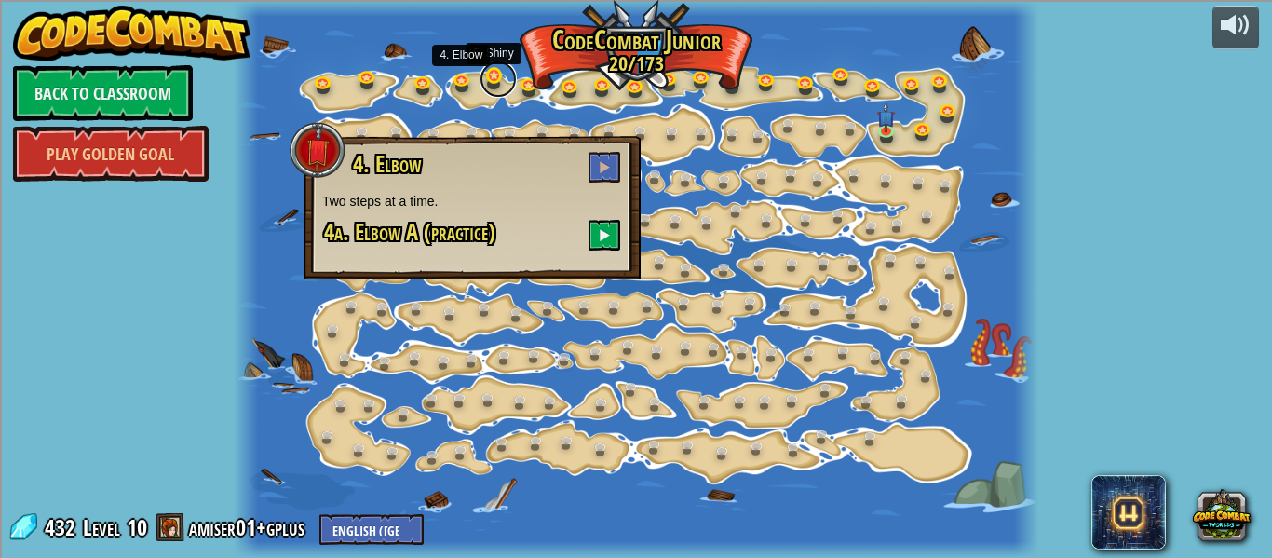
click at [502, 84] on link at bounding box center [498, 79] width 37 height 37
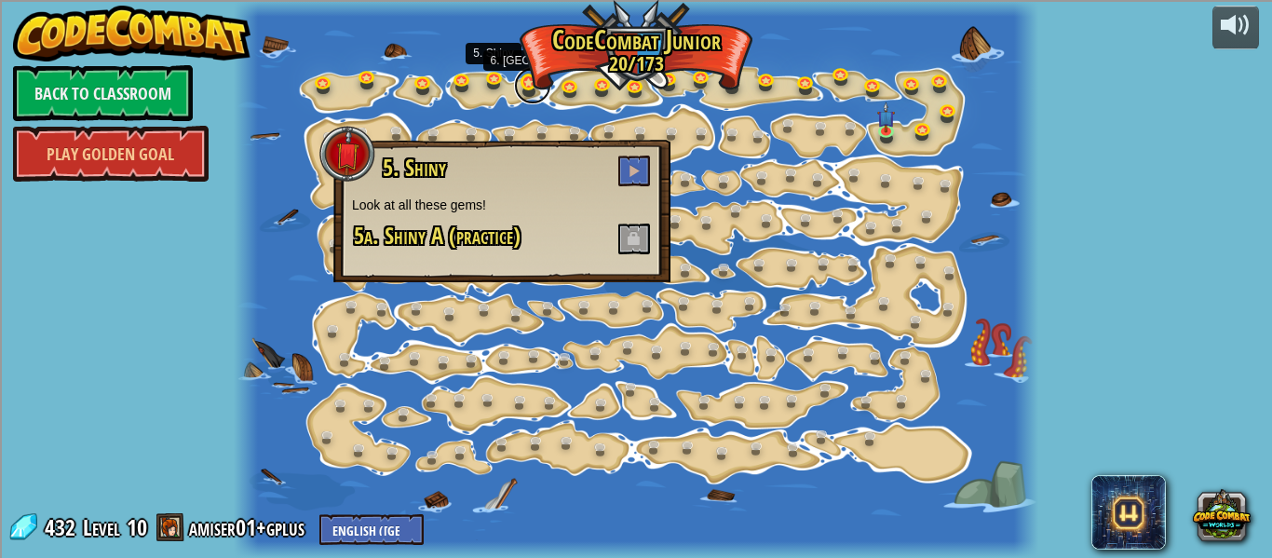
click at [516, 82] on link at bounding box center [532, 85] width 37 height 37
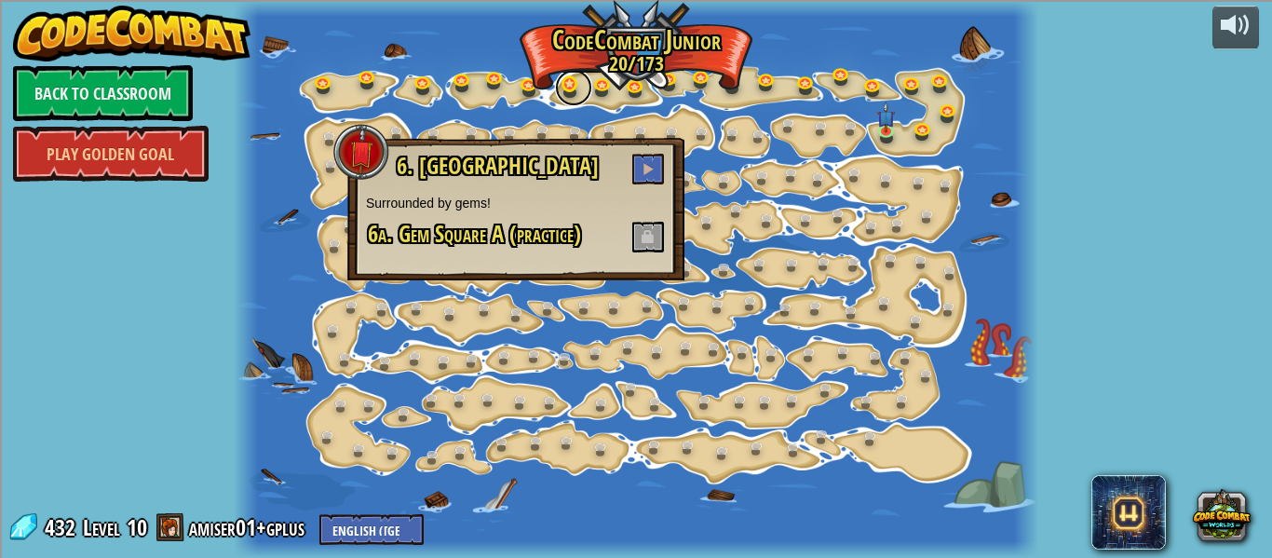
click at [581, 89] on link at bounding box center [573, 87] width 37 height 37
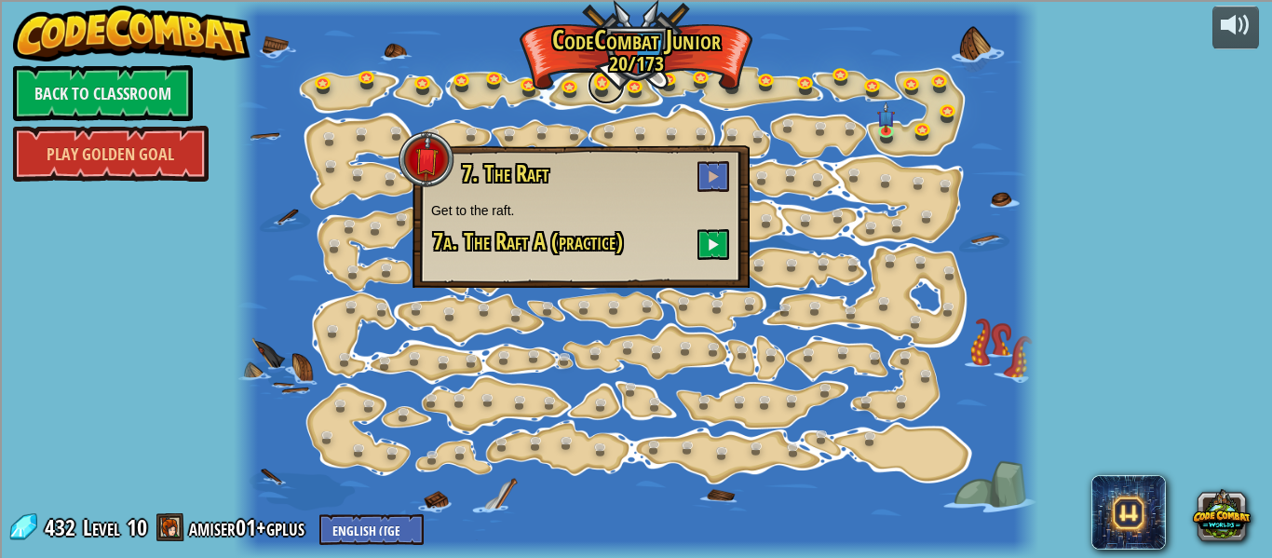
click at [595, 87] on link at bounding box center [606, 85] width 37 height 37
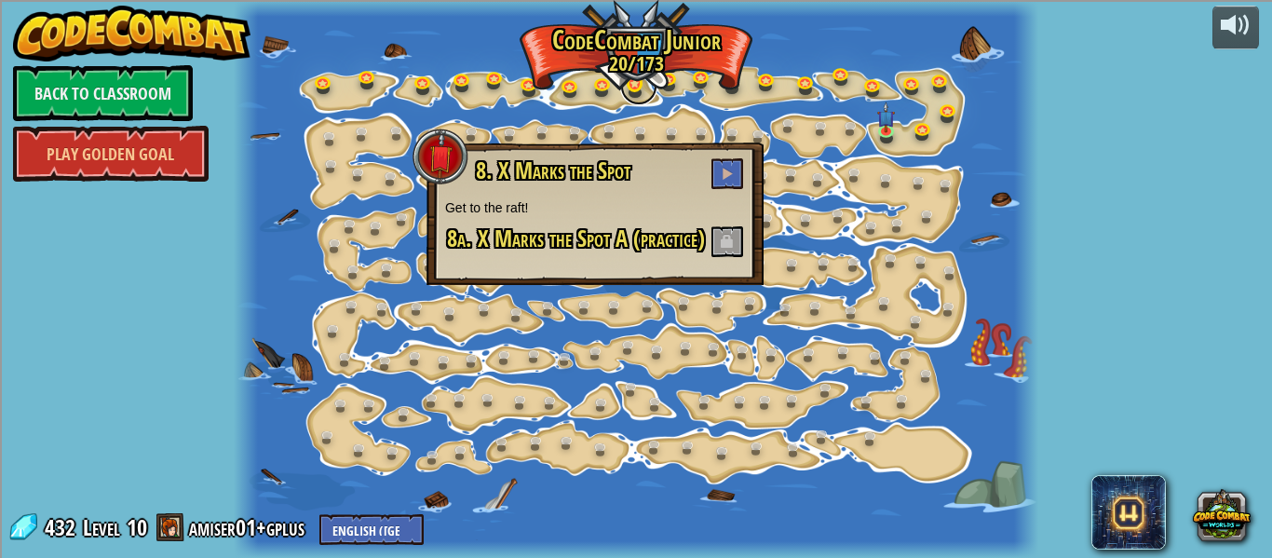
click at [632, 89] on link at bounding box center [638, 86] width 37 height 37
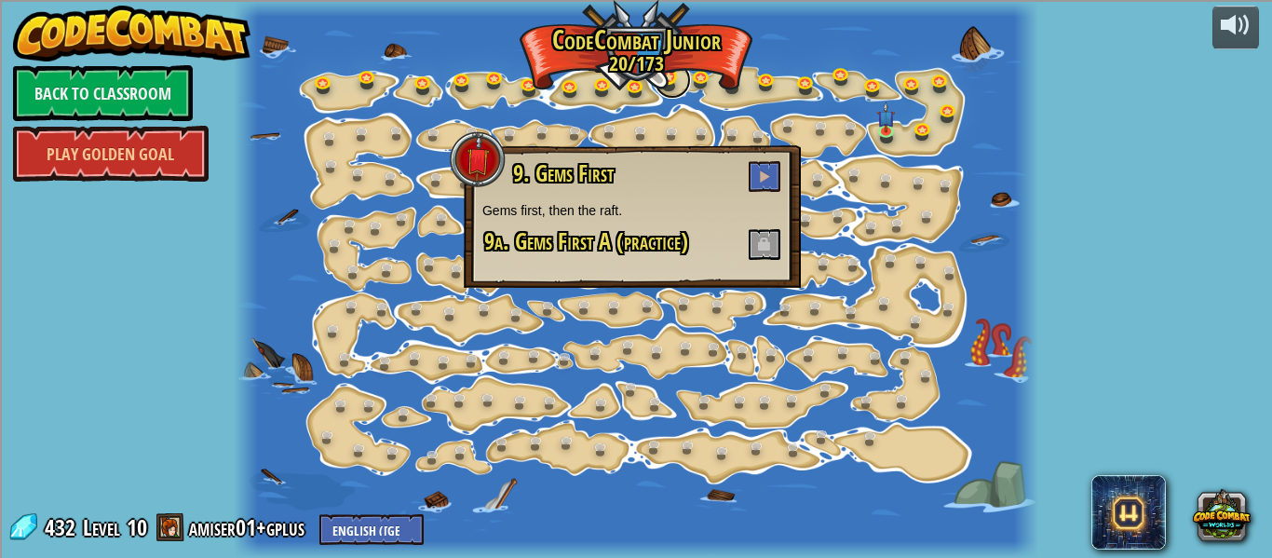
click at [668, 82] on link at bounding box center [672, 79] width 37 height 37
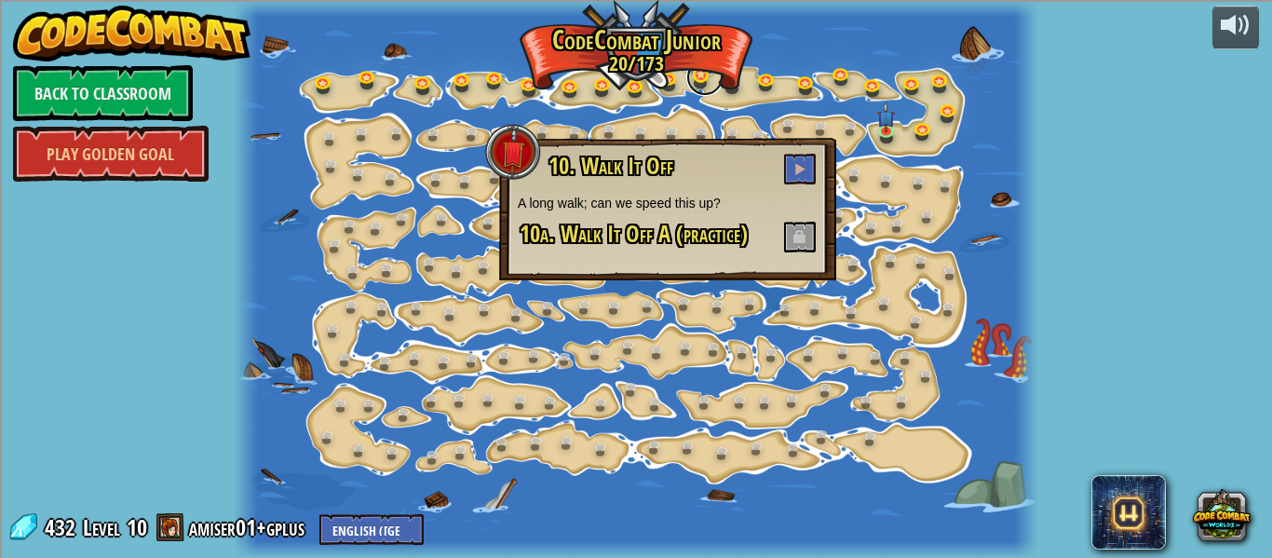
click at [699, 82] on link at bounding box center [704, 77] width 37 height 37
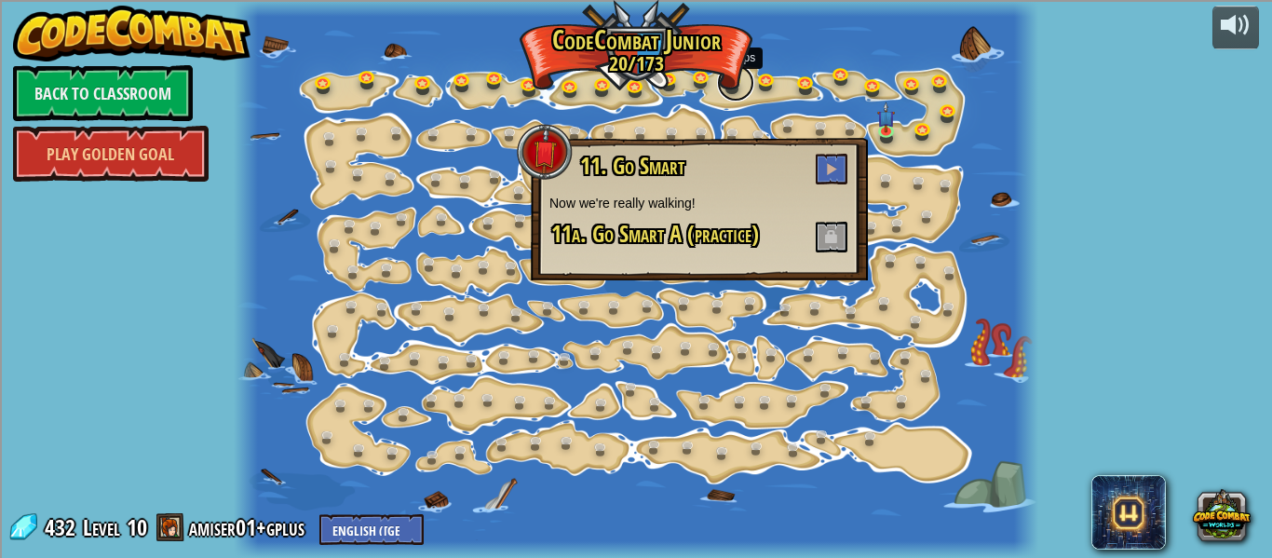
click at [737, 83] on link at bounding box center [735, 82] width 37 height 37
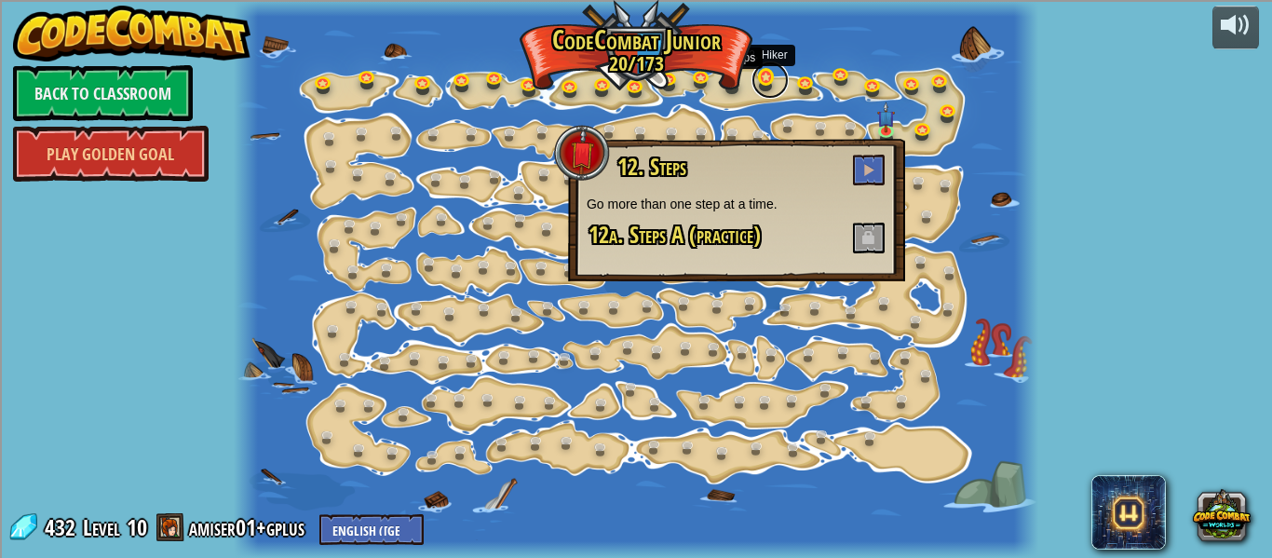
click at [760, 81] on link at bounding box center [769, 79] width 37 height 37
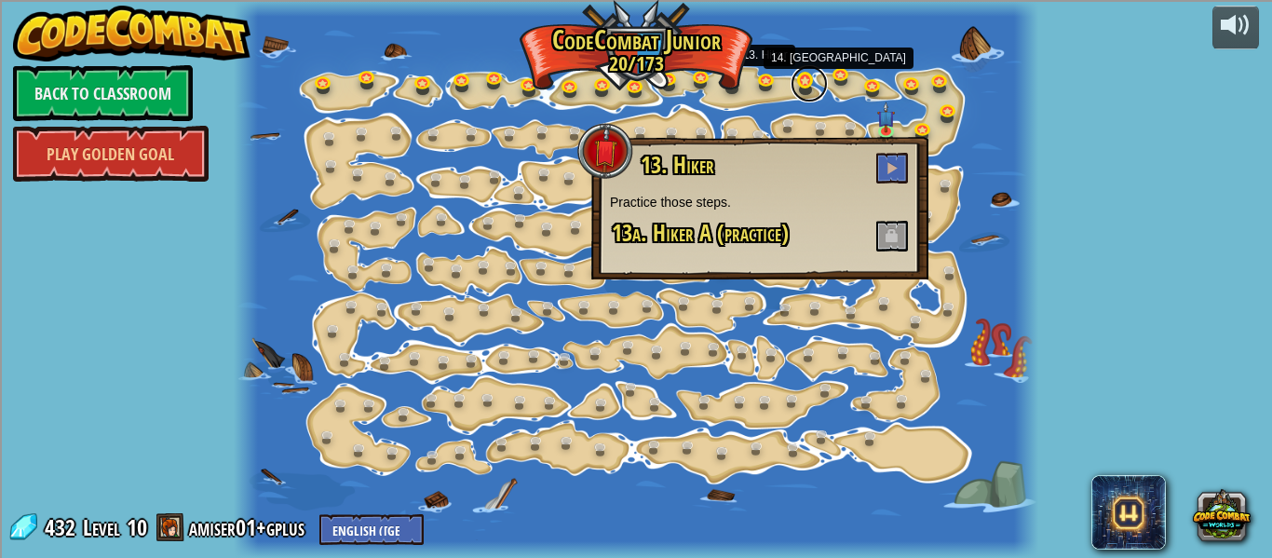
click at [801, 88] on link at bounding box center [809, 83] width 37 height 37
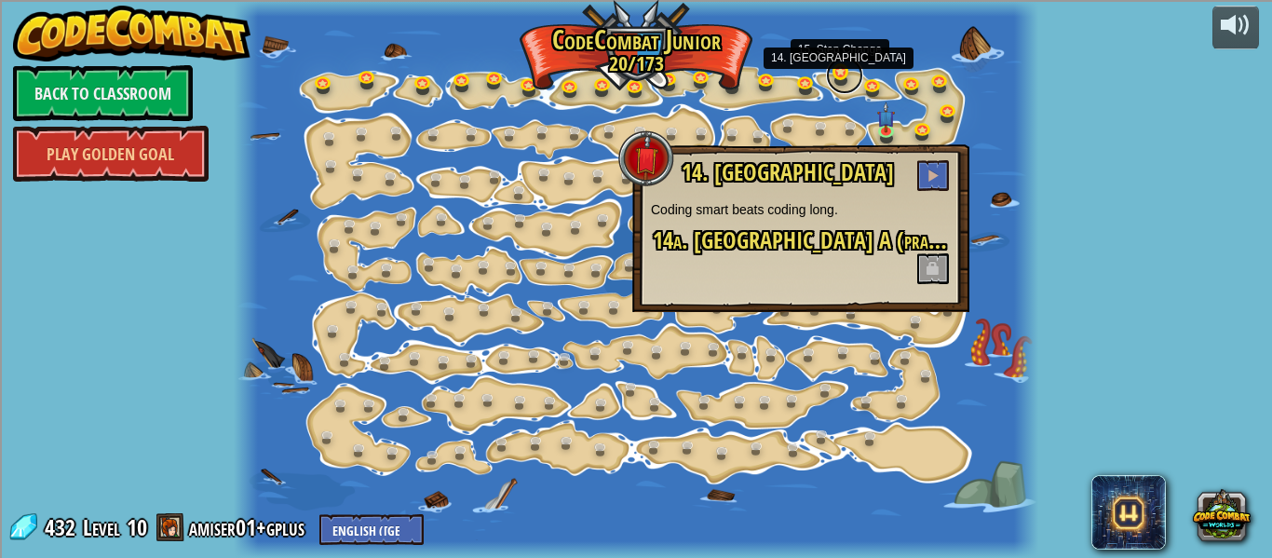
click at [833, 74] on link at bounding box center [844, 75] width 37 height 37
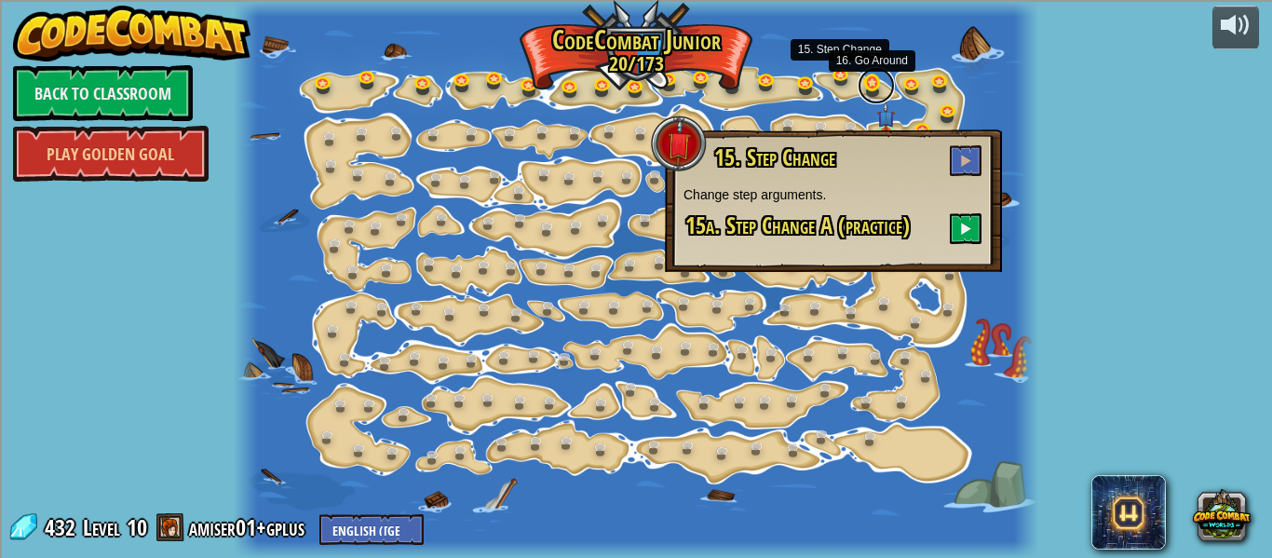
click at [859, 81] on link at bounding box center [876, 85] width 37 height 37
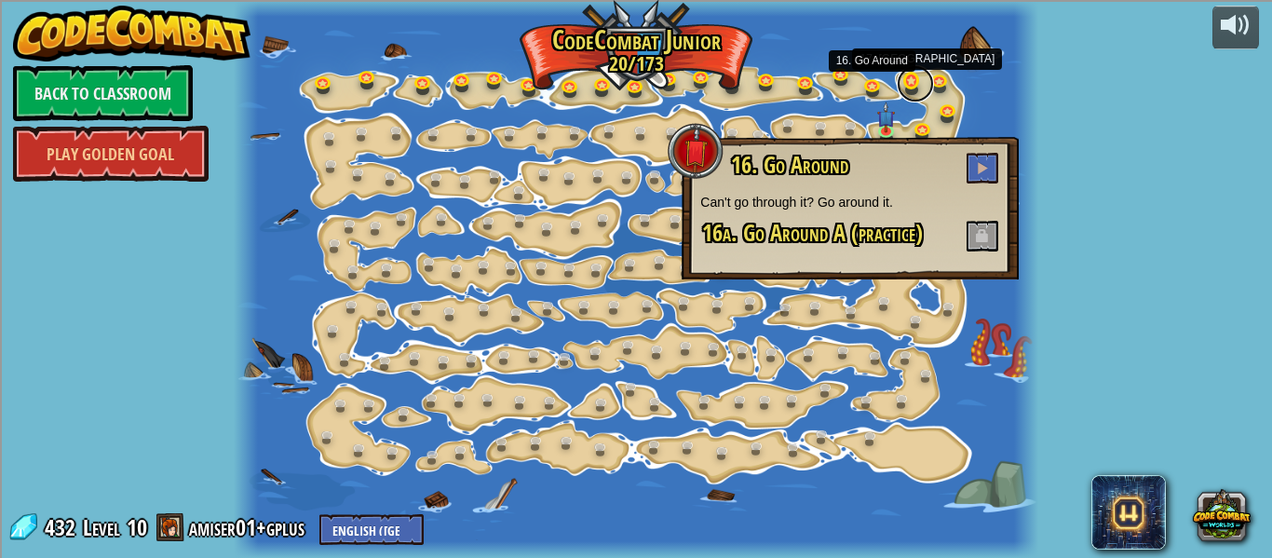
click at [905, 77] on link at bounding box center [915, 83] width 37 height 37
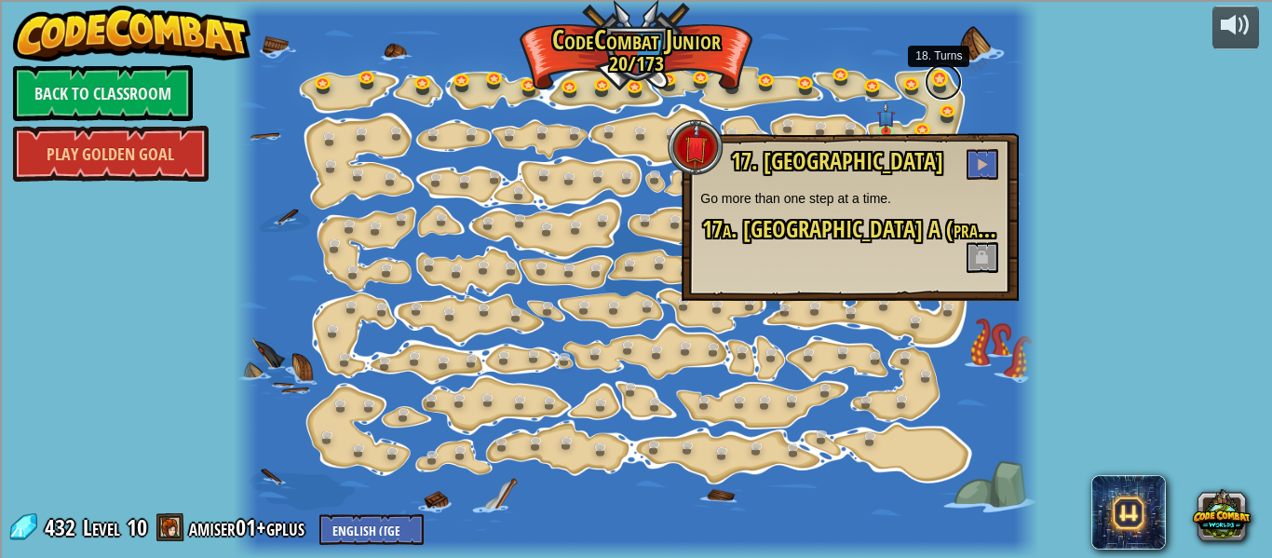
click at [933, 74] on link at bounding box center [943, 81] width 37 height 37
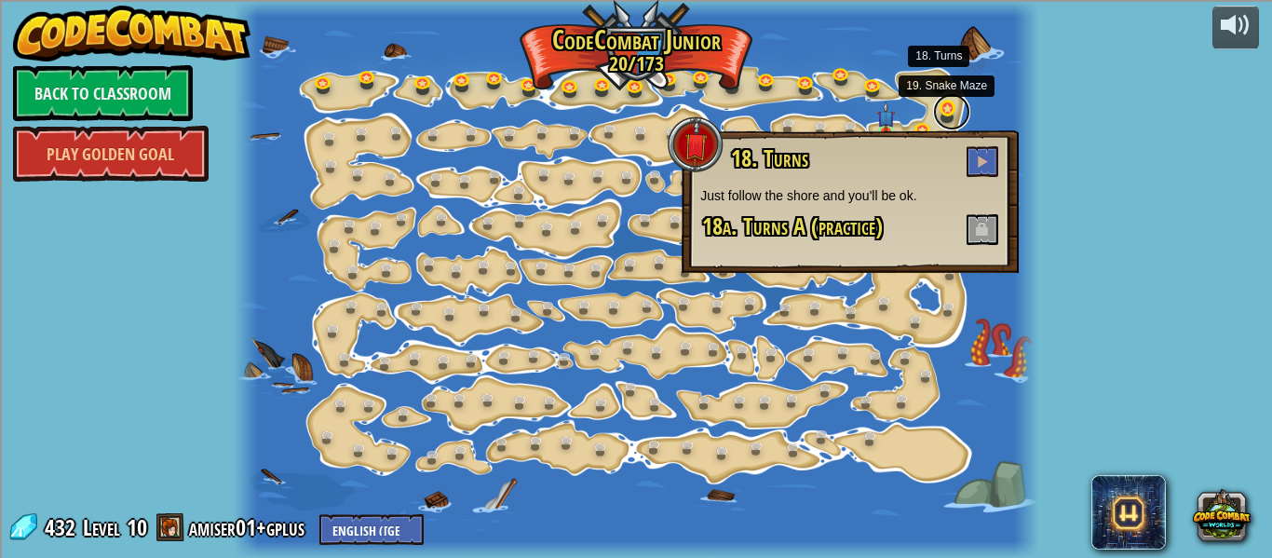
click at [947, 113] on link at bounding box center [951, 111] width 37 height 37
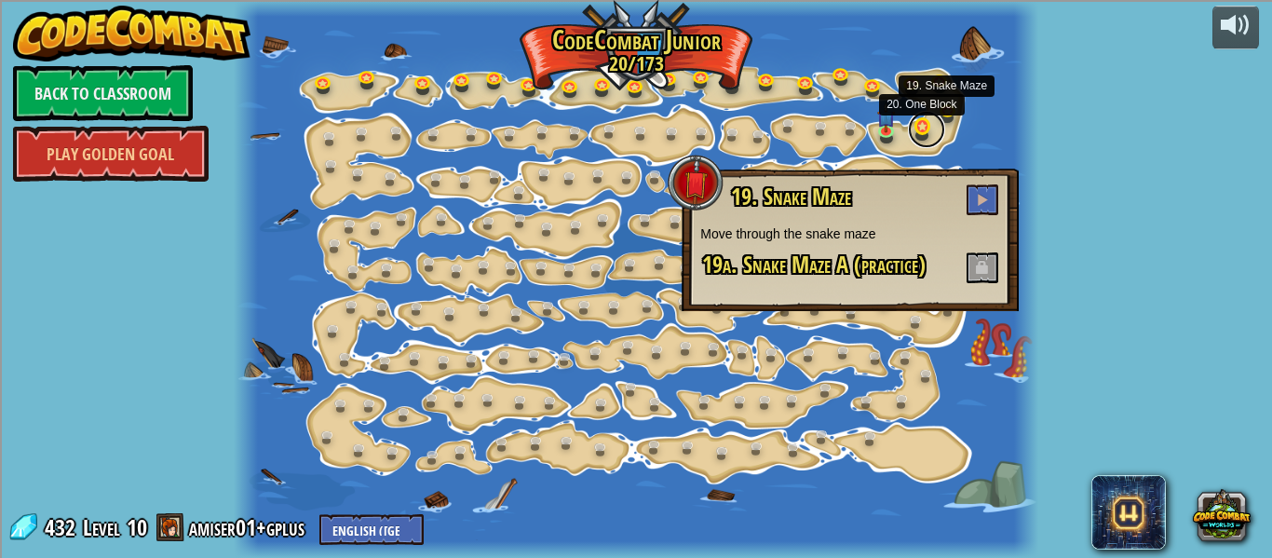
click at [917, 136] on link at bounding box center [926, 129] width 37 height 37
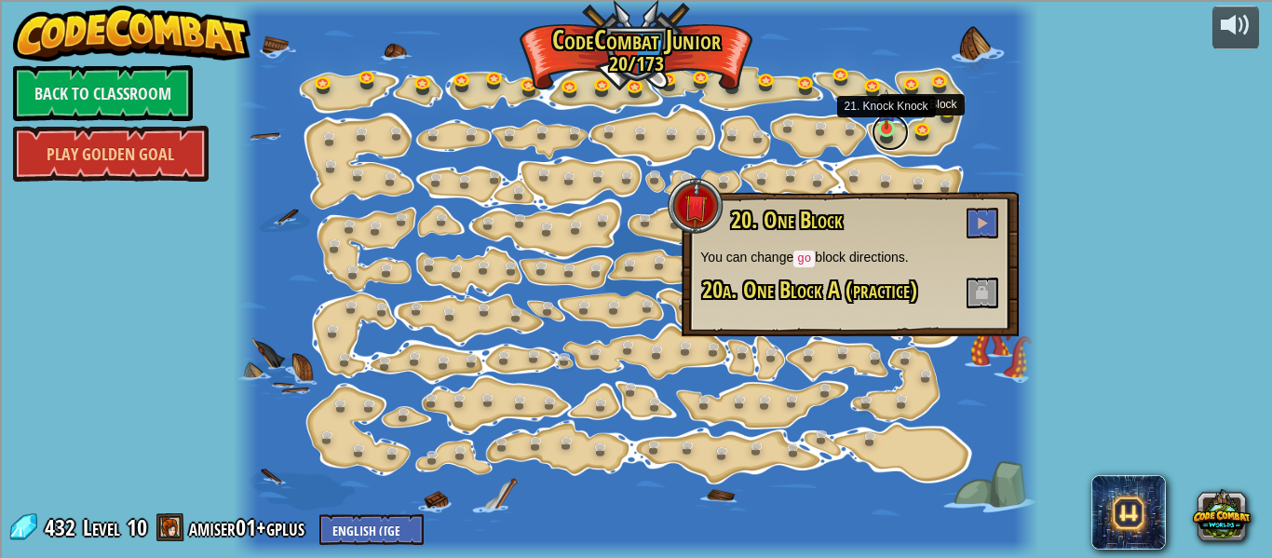
click at [892, 130] on link at bounding box center [890, 132] width 37 height 37
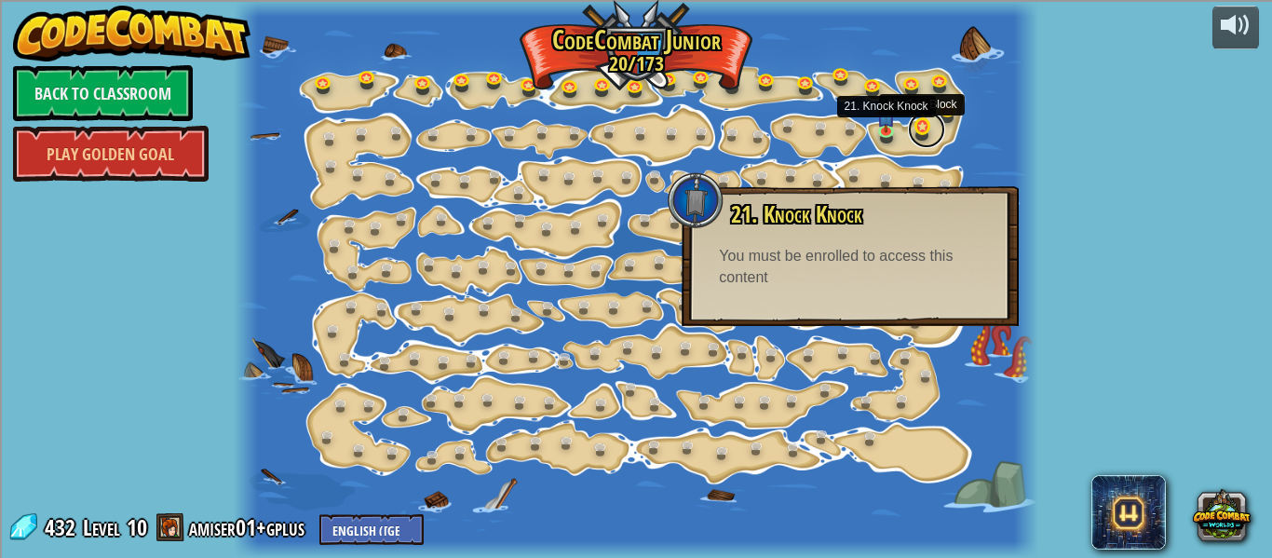
click at [919, 128] on link at bounding box center [926, 129] width 37 height 37
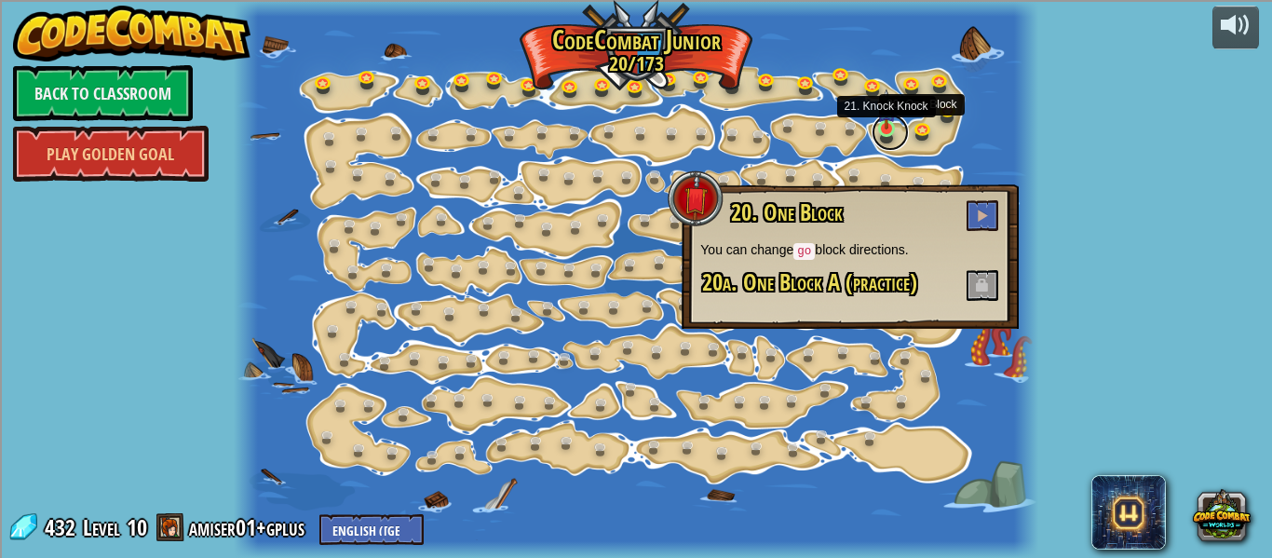
click at [889, 130] on link at bounding box center [890, 132] width 37 height 37
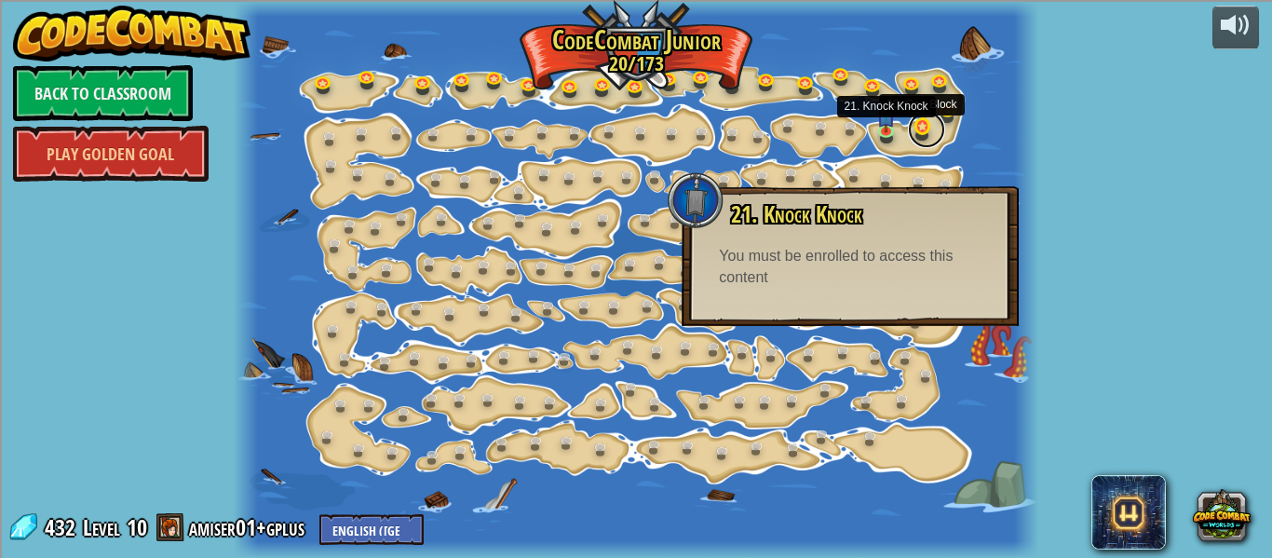
click at [912, 126] on link at bounding box center [926, 129] width 37 height 37
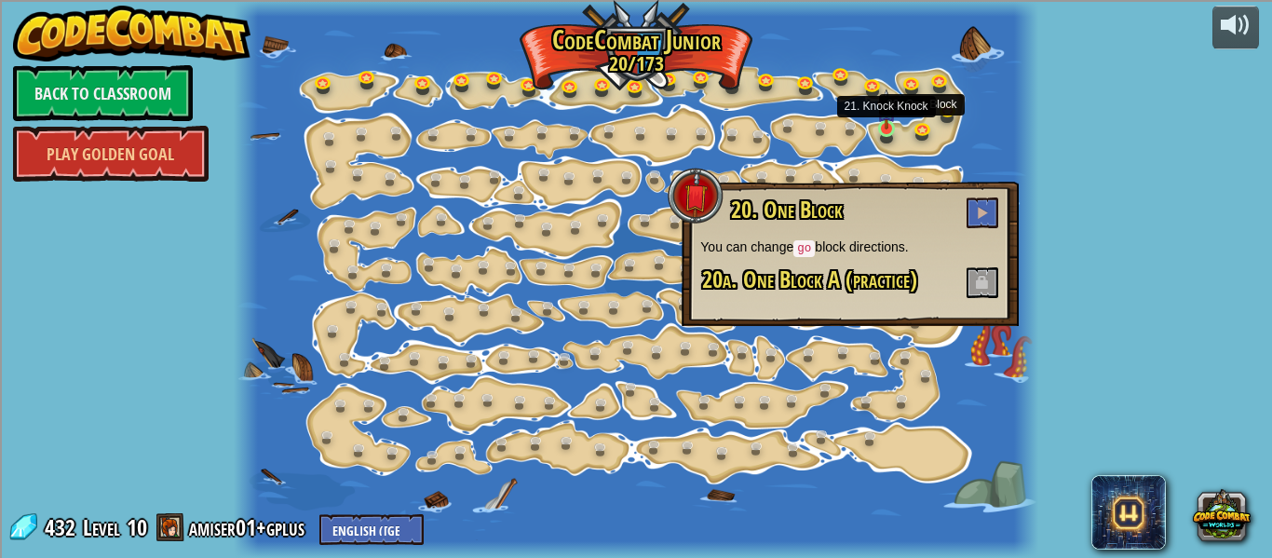
click at [890, 128] on img at bounding box center [886, 108] width 18 height 41
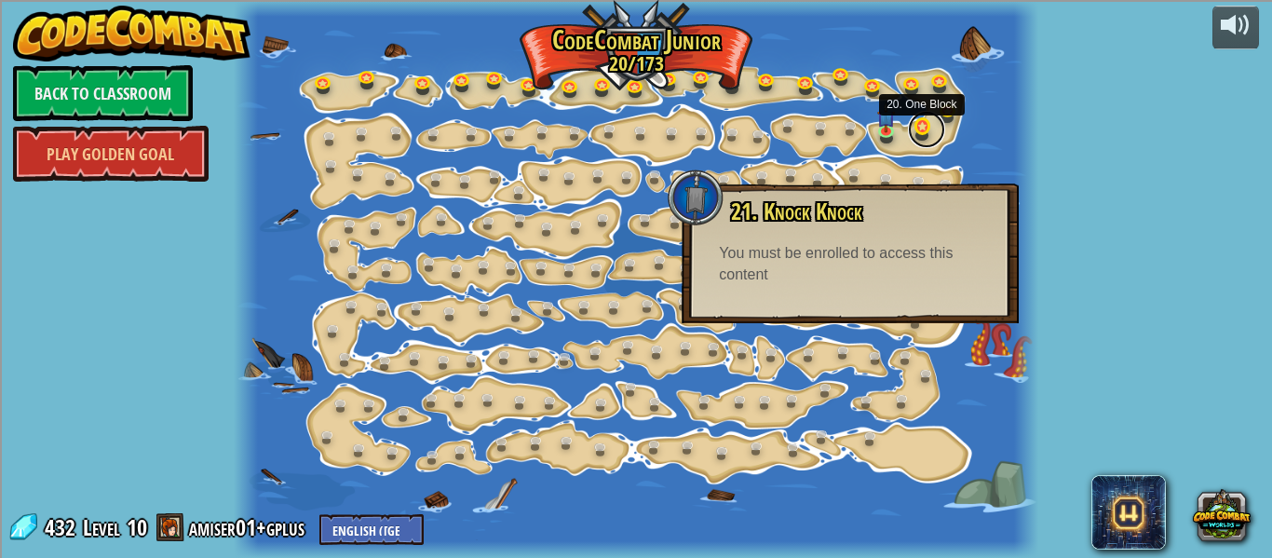
click at [918, 129] on link at bounding box center [926, 129] width 37 height 37
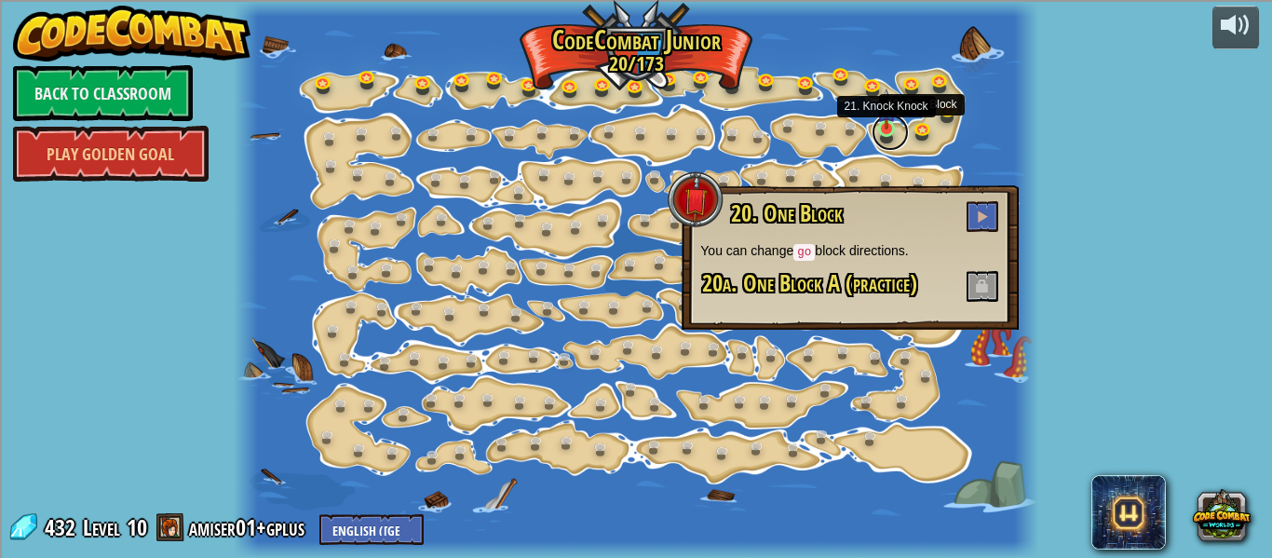
click at [883, 131] on link at bounding box center [890, 132] width 37 height 37
